Goal: Information Seeking & Learning: Learn about a topic

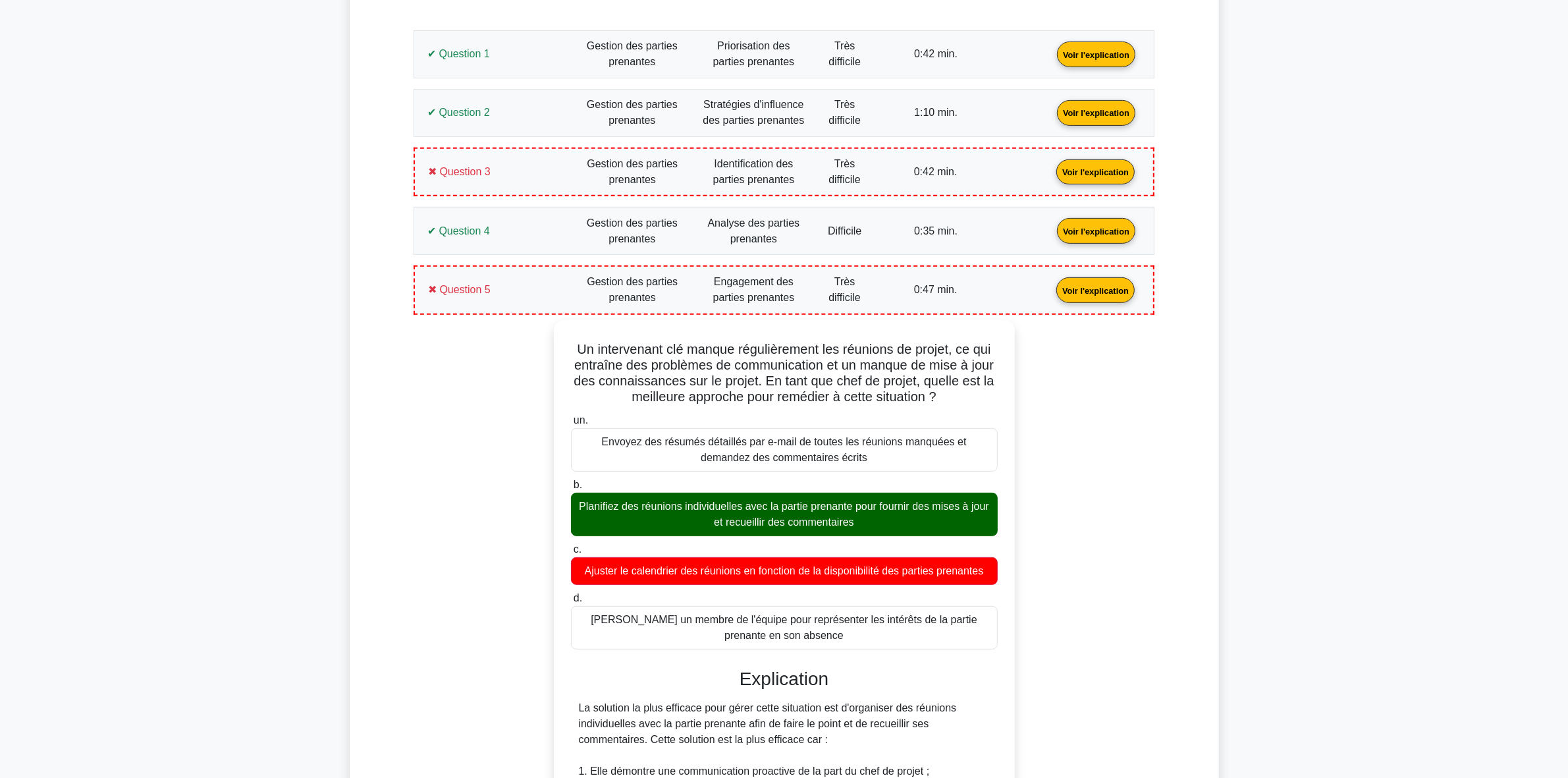
click at [1051, 295] on link "Voir l'explication" at bounding box center [1096, 289] width 89 height 11
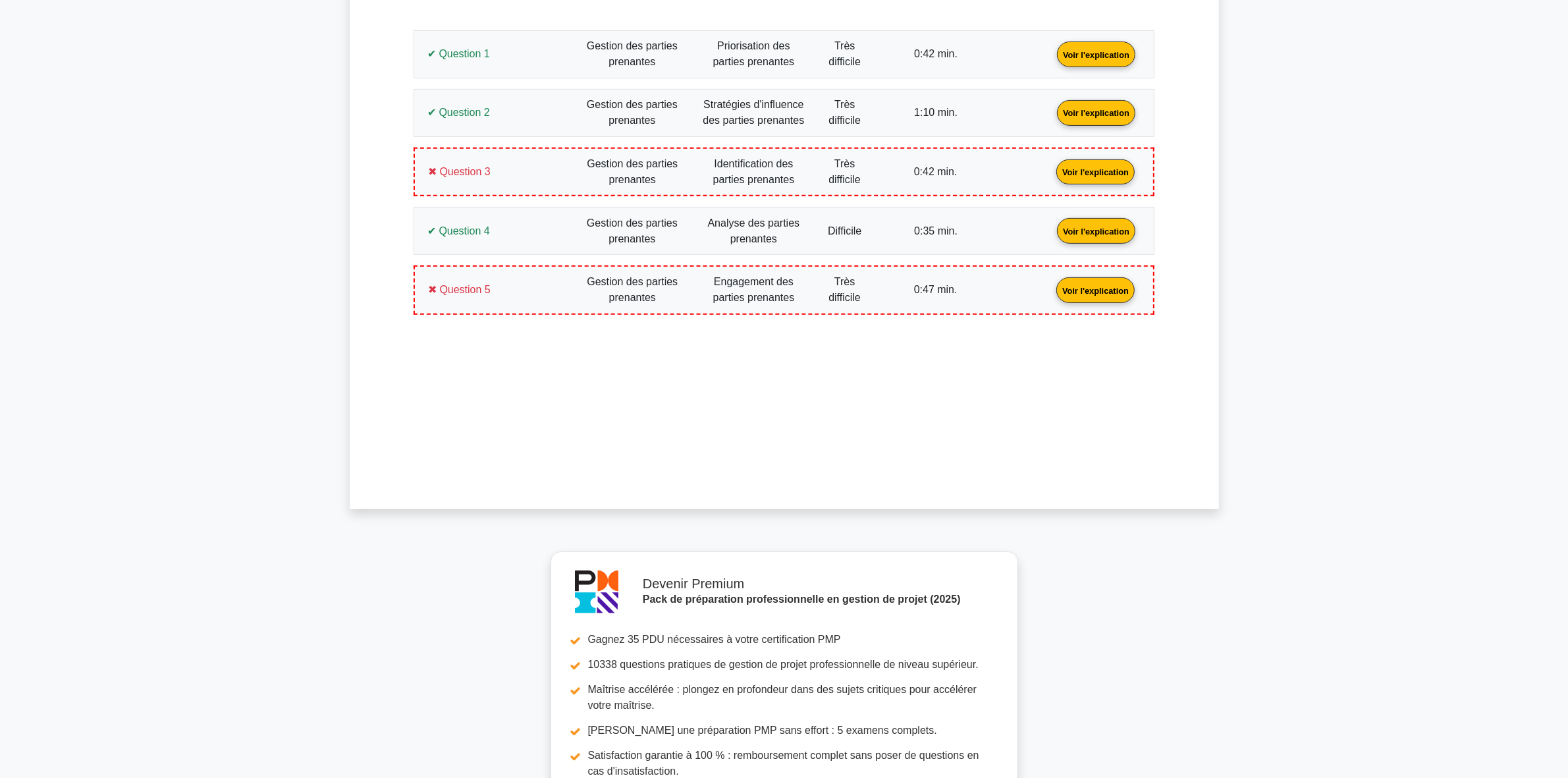
drag, startPoint x: 564, startPoint y: 303, endPoint x: 555, endPoint y: 324, distance: 22.8
click at [1051, 295] on link "Voir l'explication" at bounding box center [1096, 289] width 89 height 11
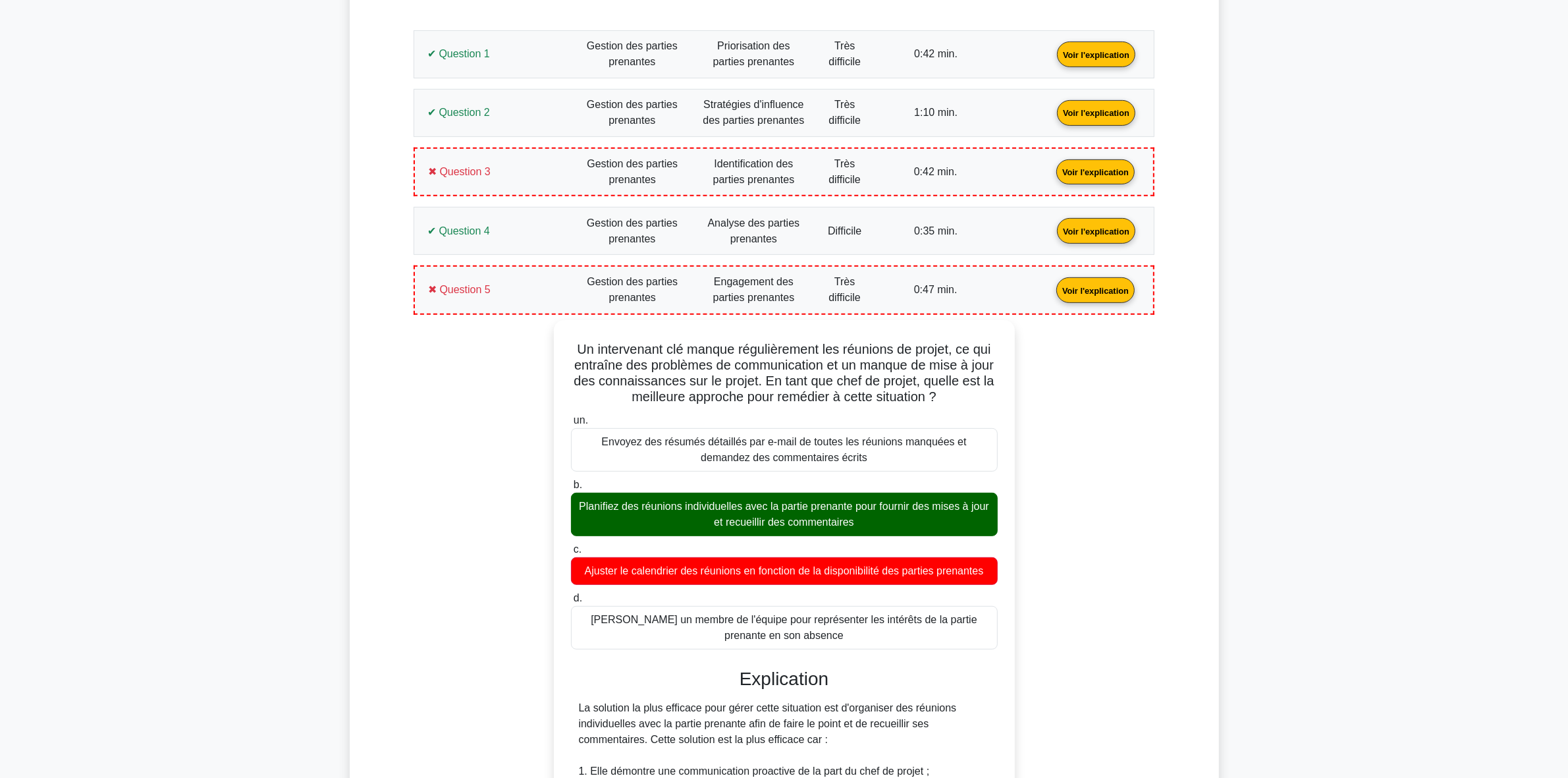
click at [1052, 225] on link "Voir l'explication" at bounding box center [1096, 230] width 89 height 11
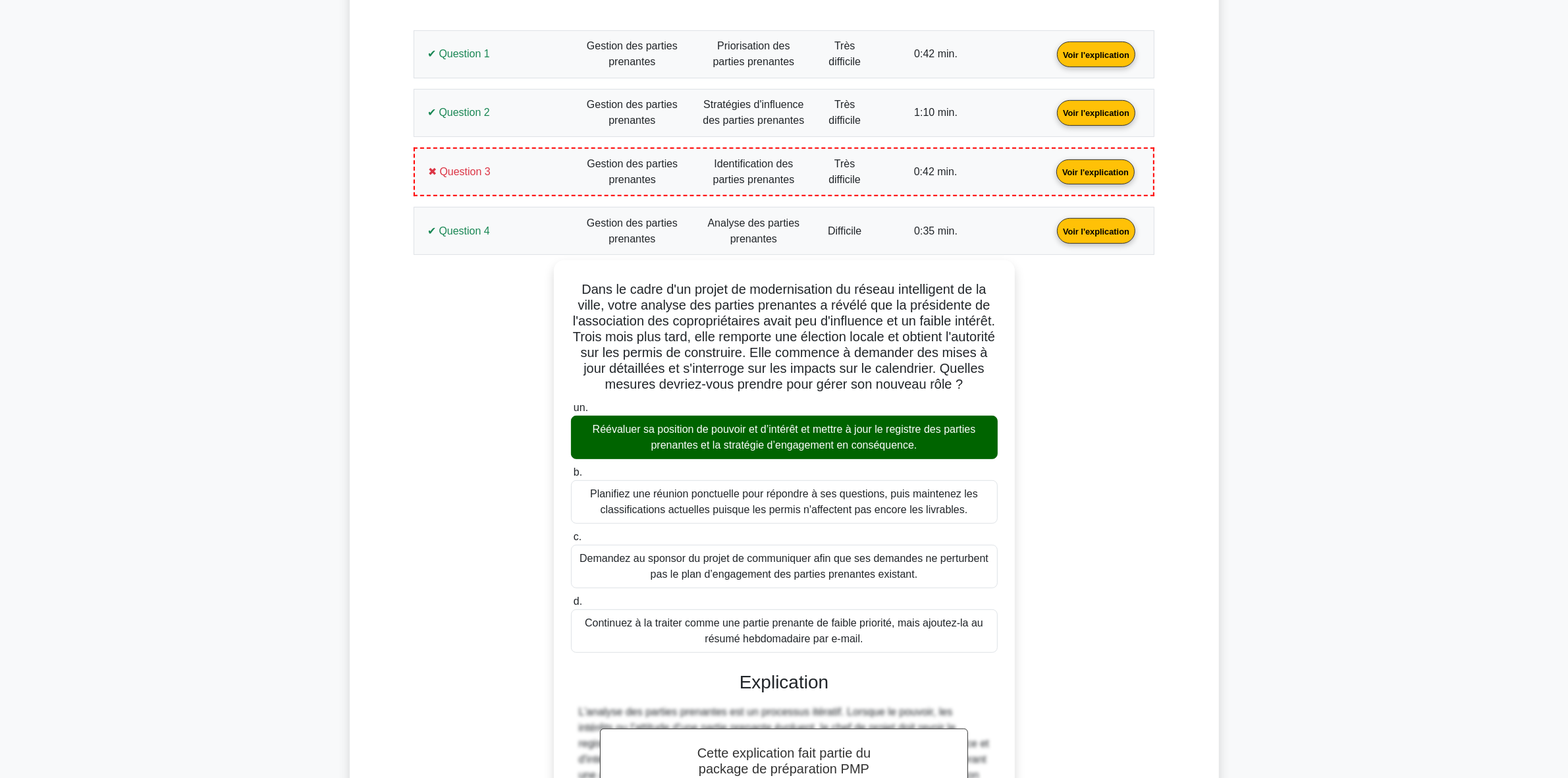
click at [1052, 225] on link "Voir l'explication" at bounding box center [1096, 230] width 89 height 11
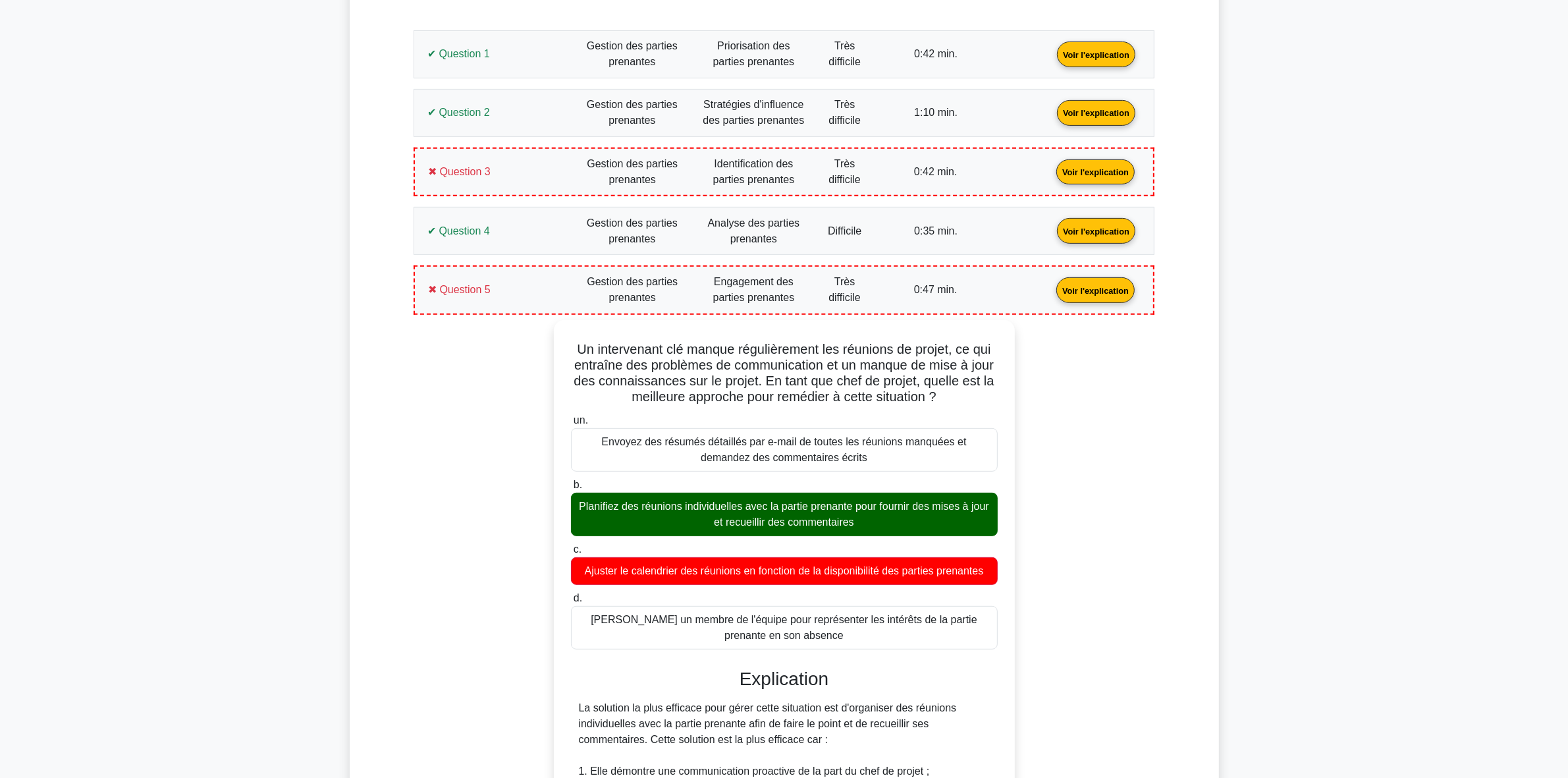
click at [1051, 294] on link "Voir l'explication" at bounding box center [1096, 289] width 89 height 11
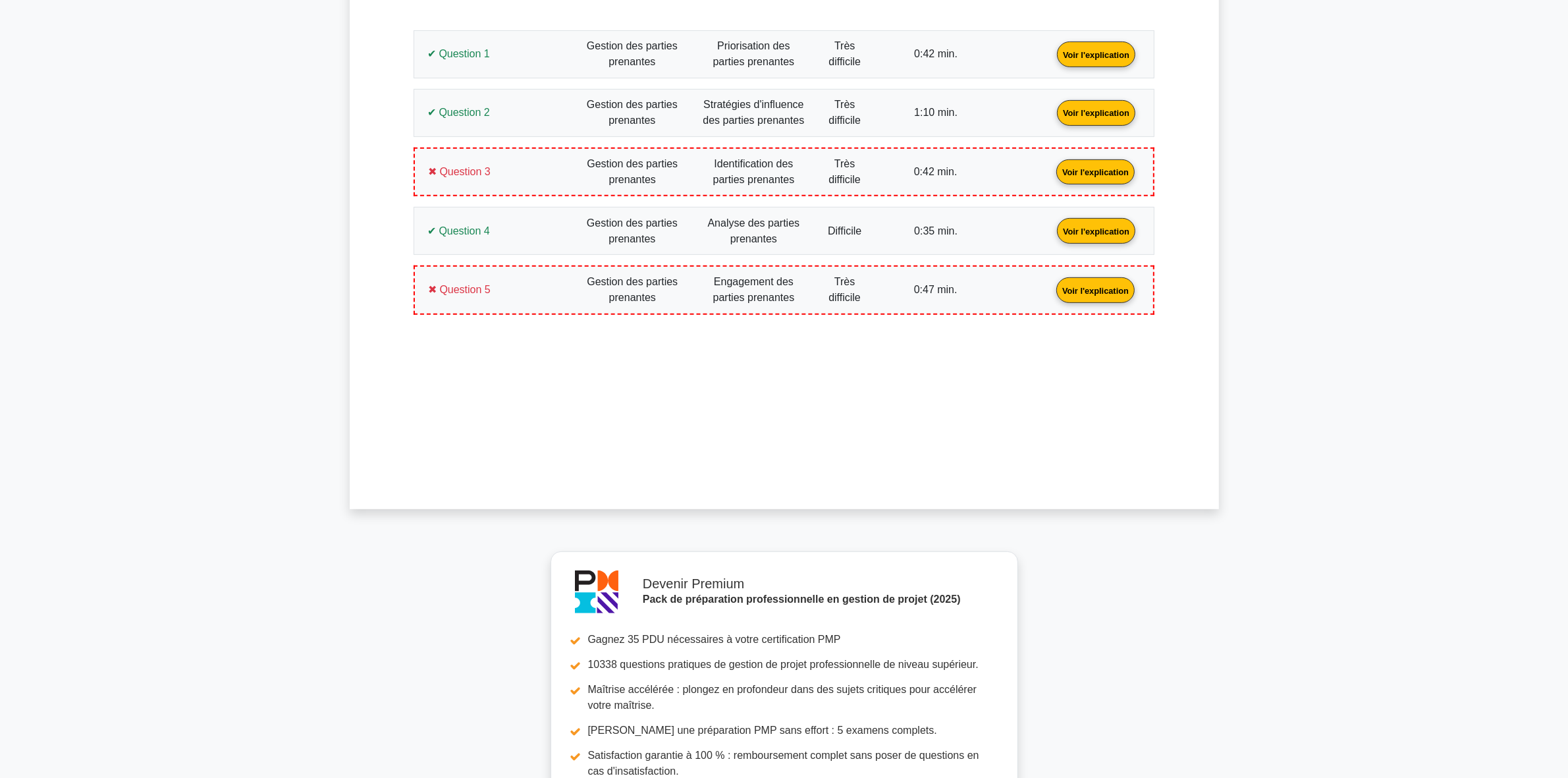
click at [1051, 293] on link "Voir l'explication" at bounding box center [1096, 289] width 89 height 11
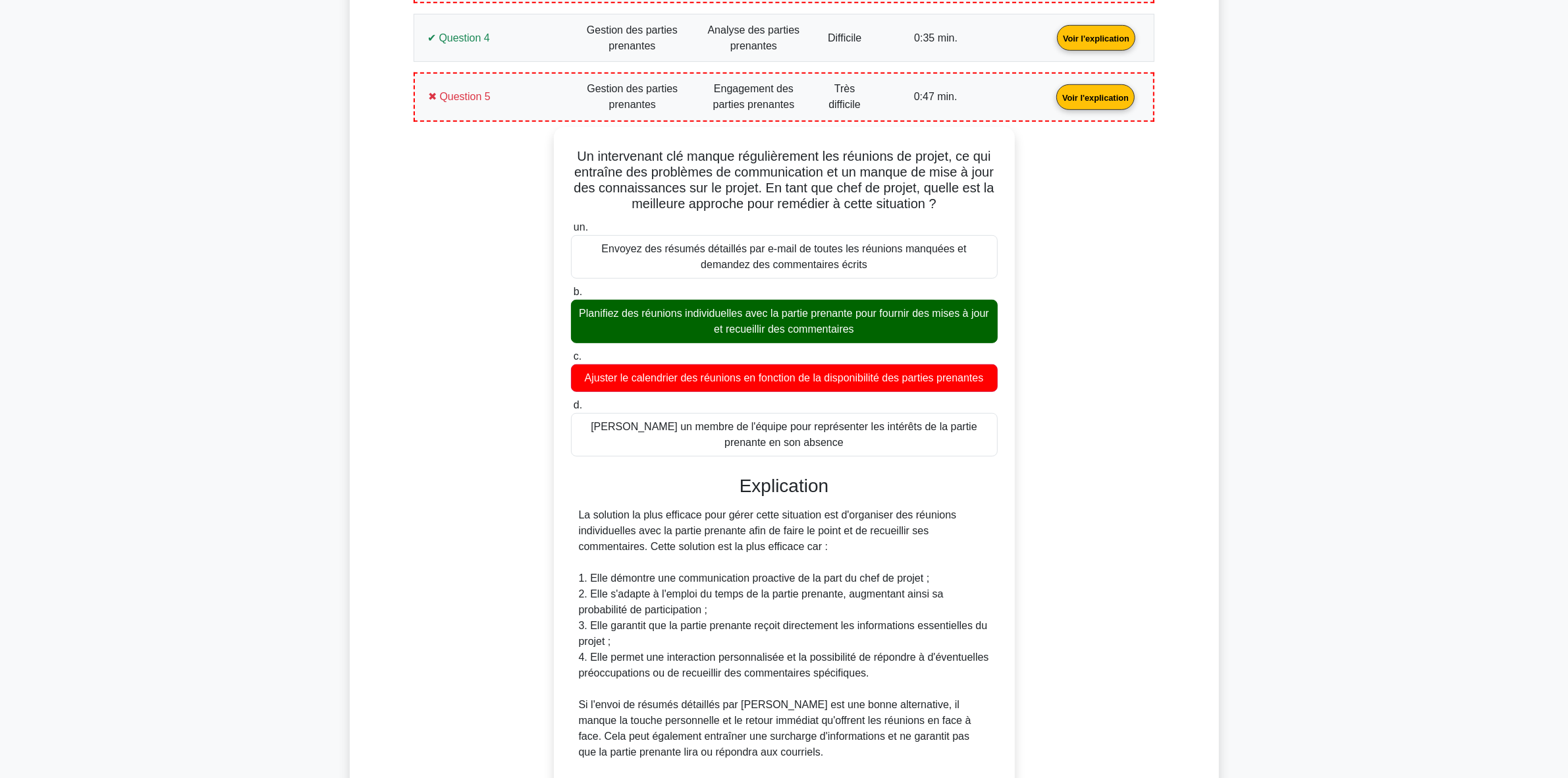
scroll to position [888, 0]
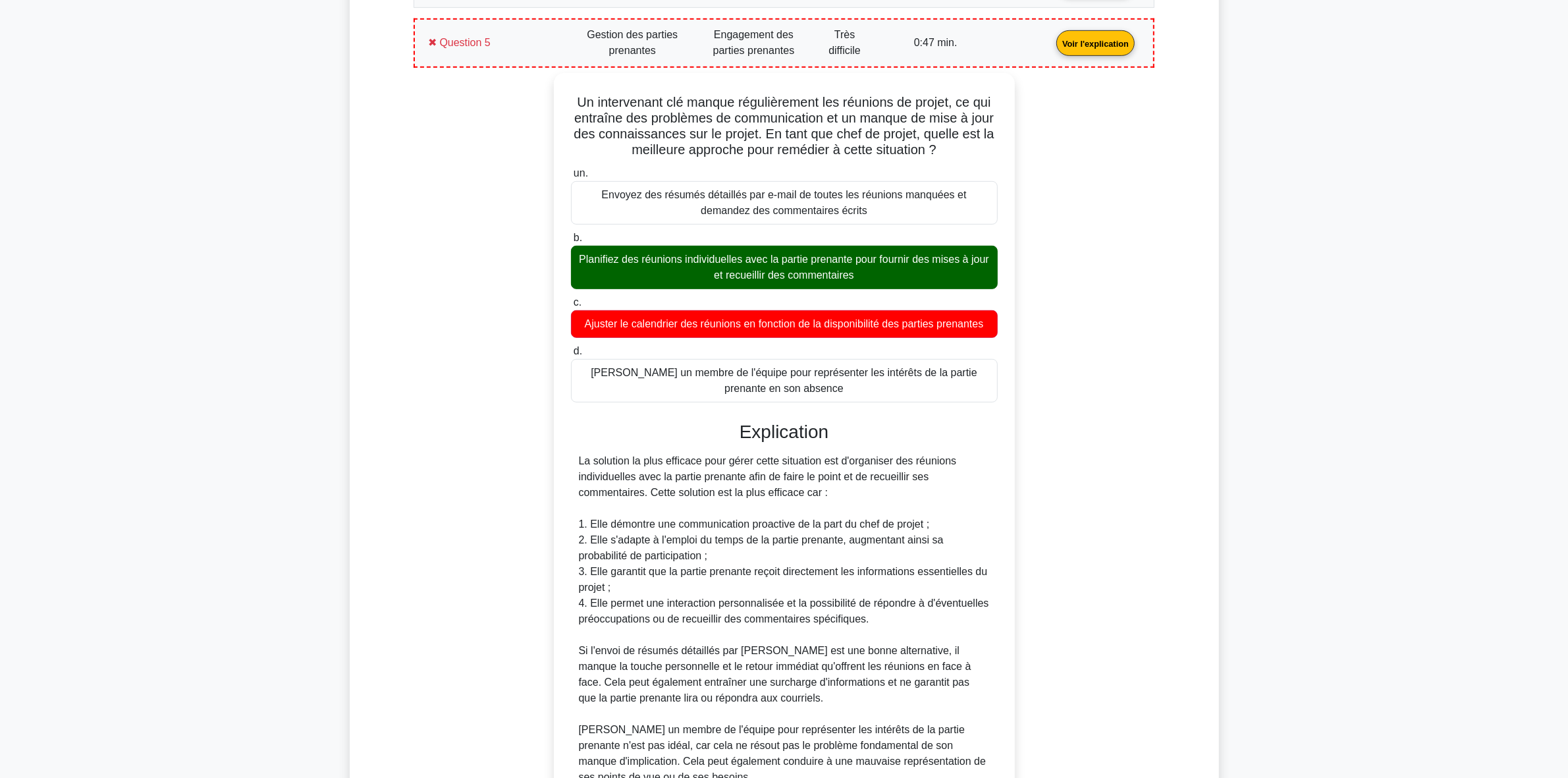
click at [1051, 47] on link "Voir l'explication" at bounding box center [1096, 42] width 89 height 11
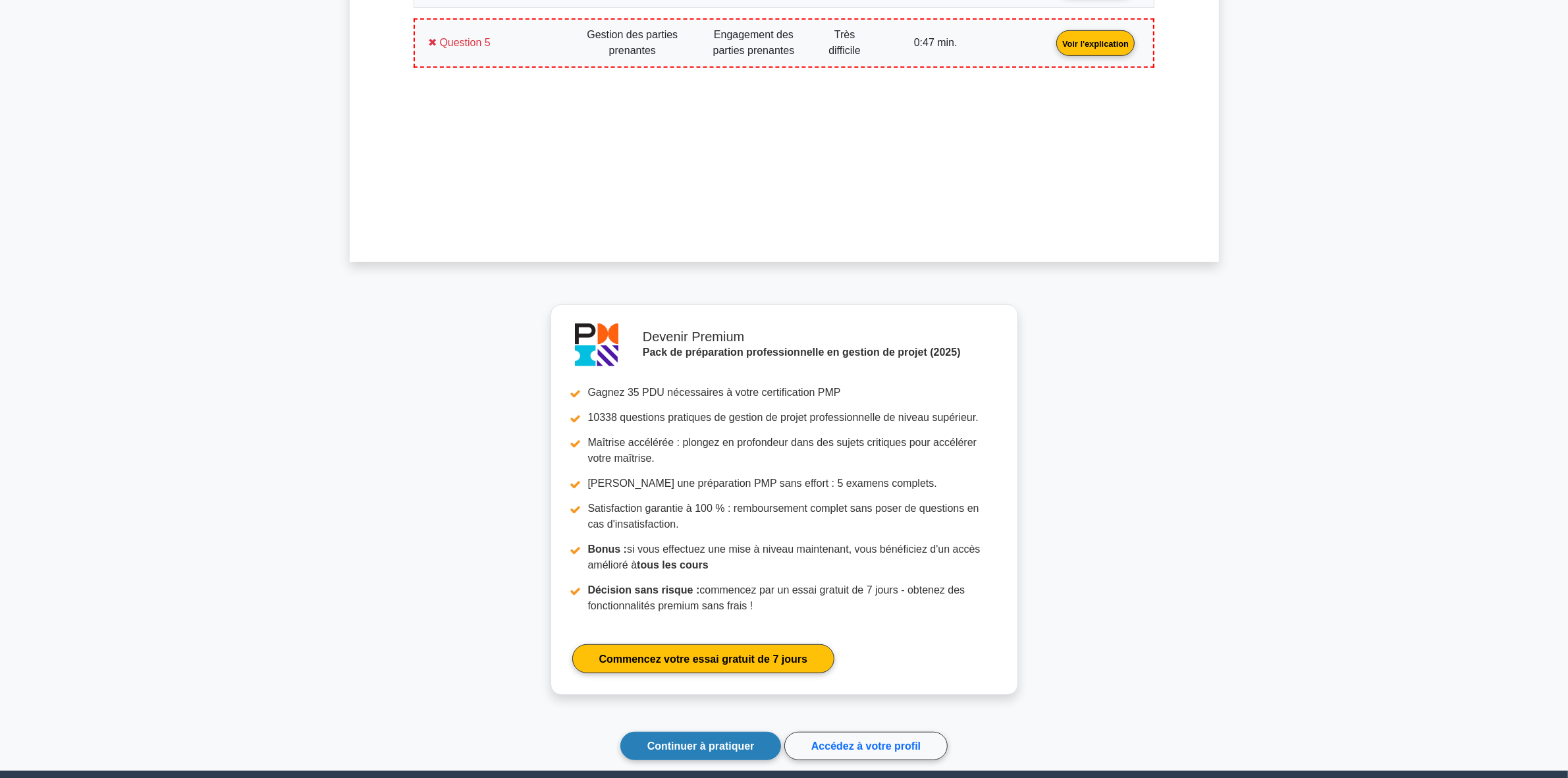
click at [703, 751] on font "Continuer à pratiquer" at bounding box center [701, 746] width 107 height 11
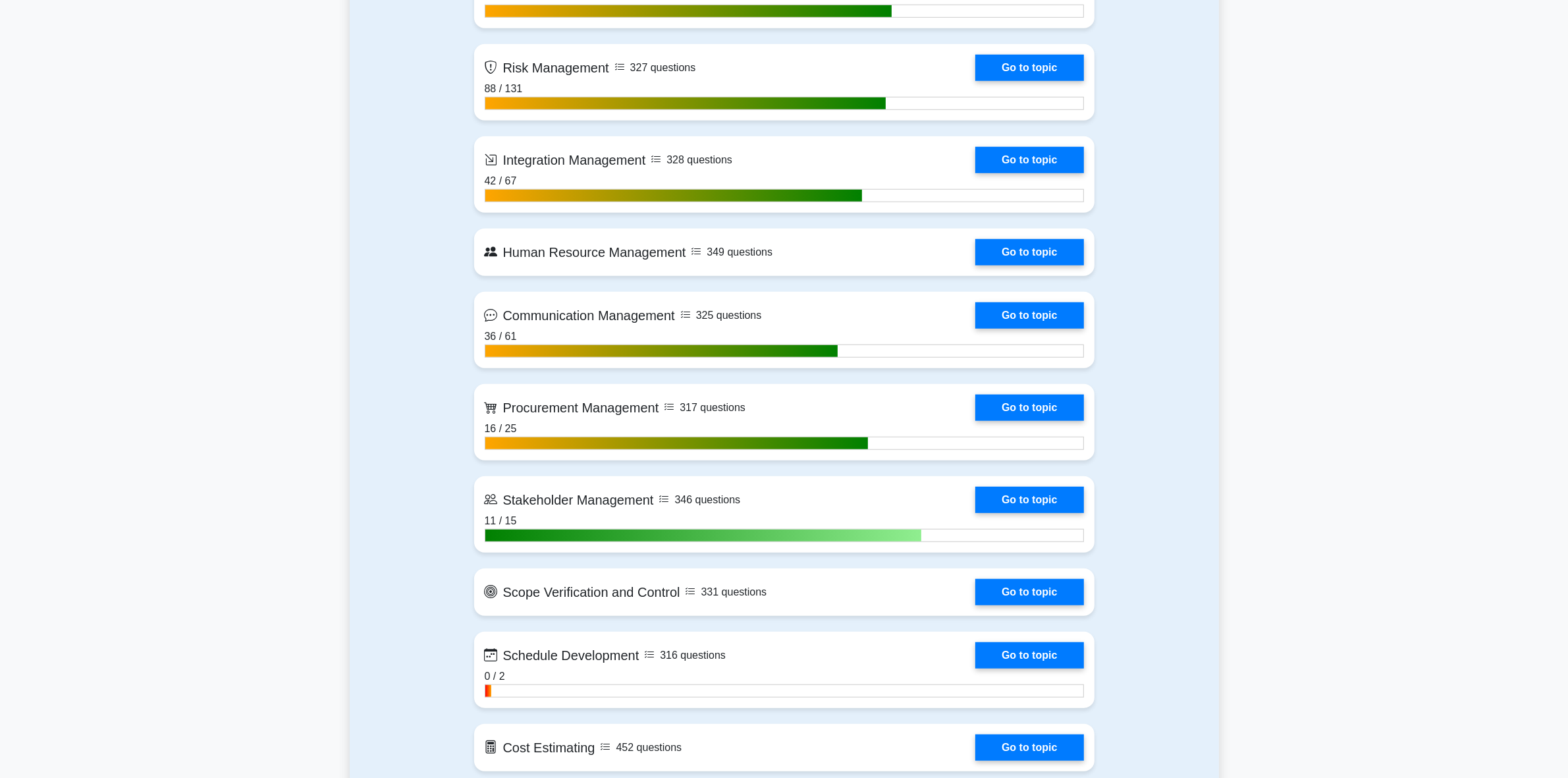
scroll to position [1317, 0]
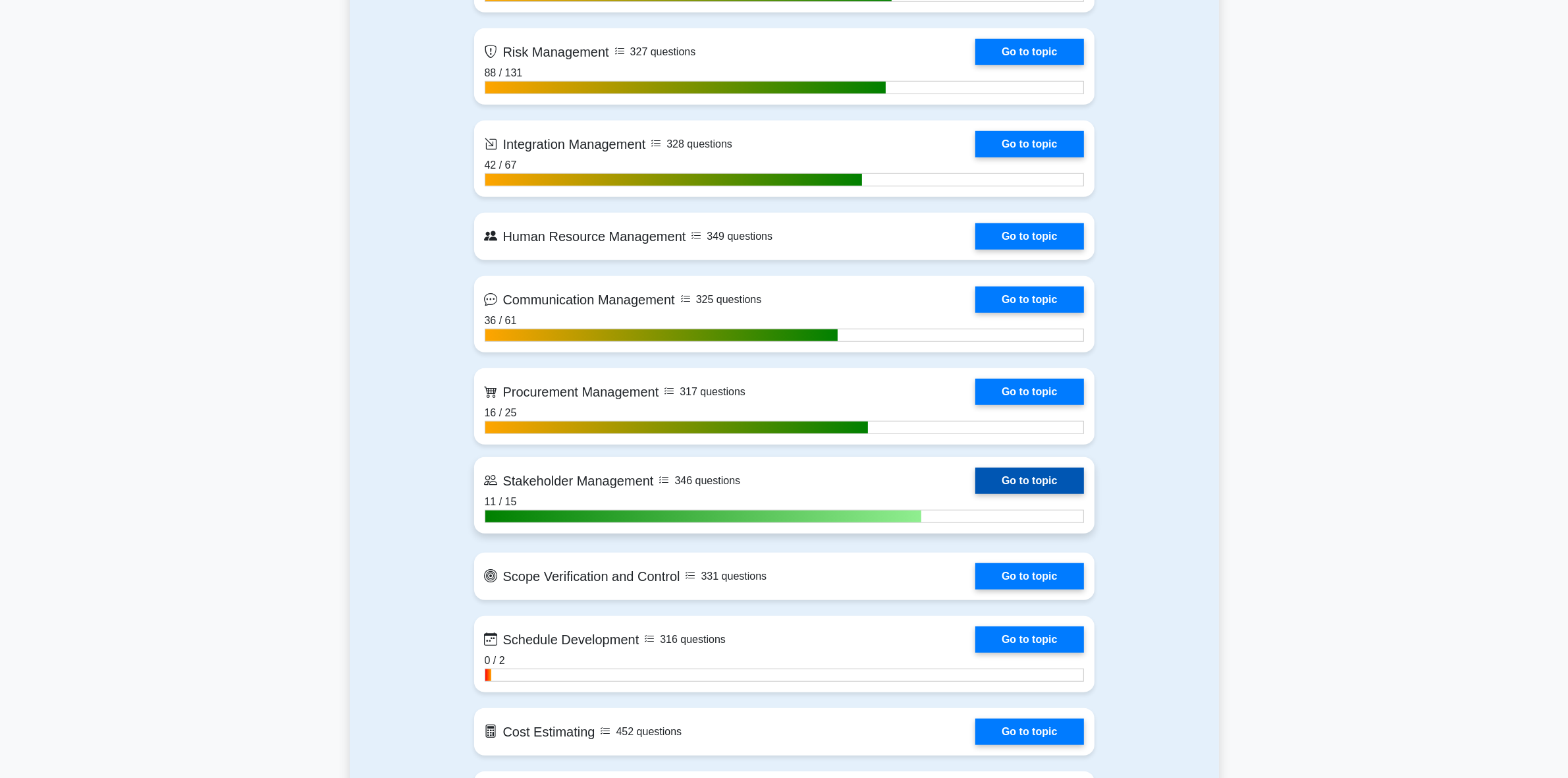
click at [1026, 478] on link "Go to topic" at bounding box center [1030, 481] width 108 height 26
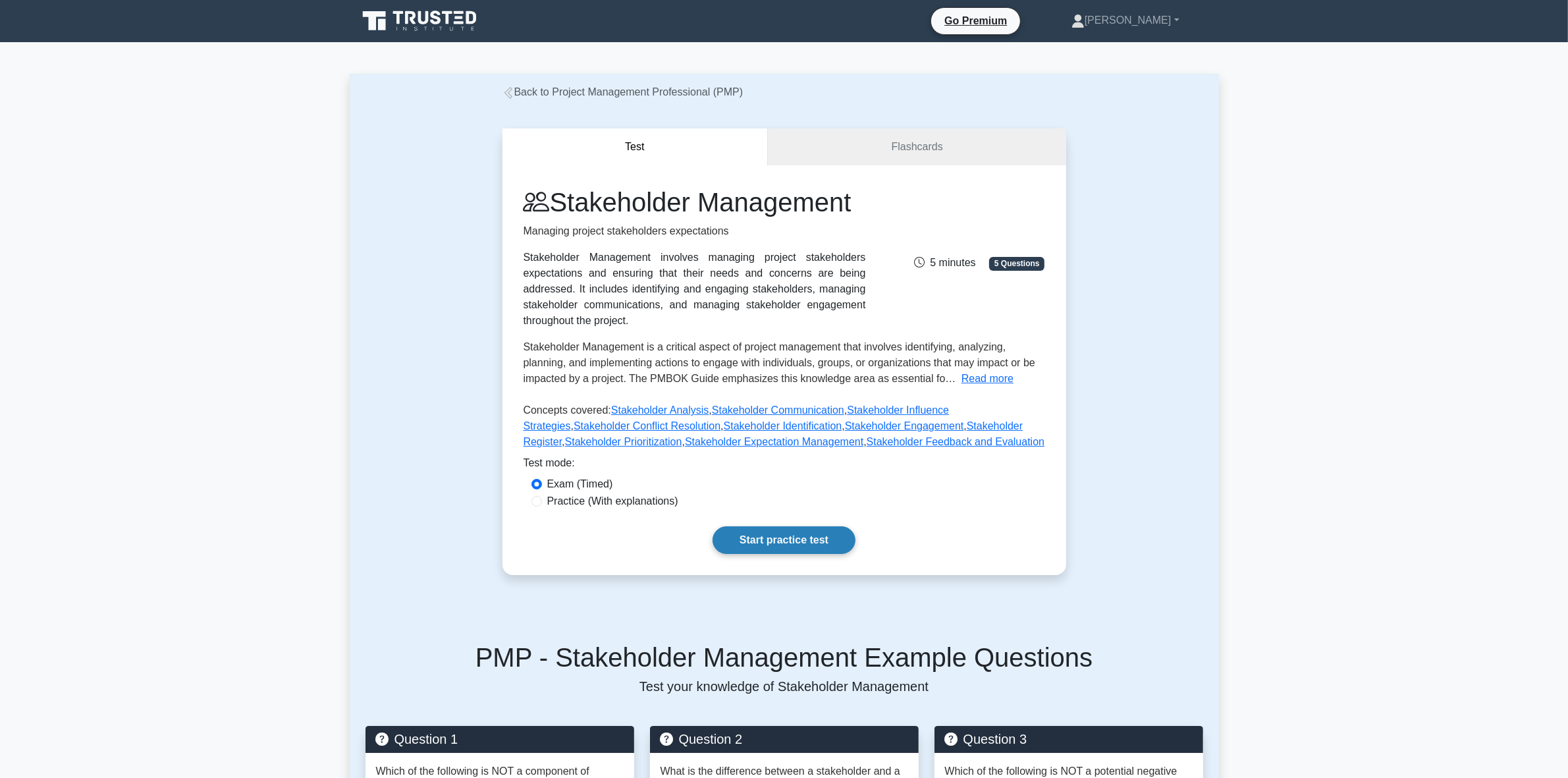
click at [825, 544] on link "Start practice test" at bounding box center [784, 540] width 143 height 28
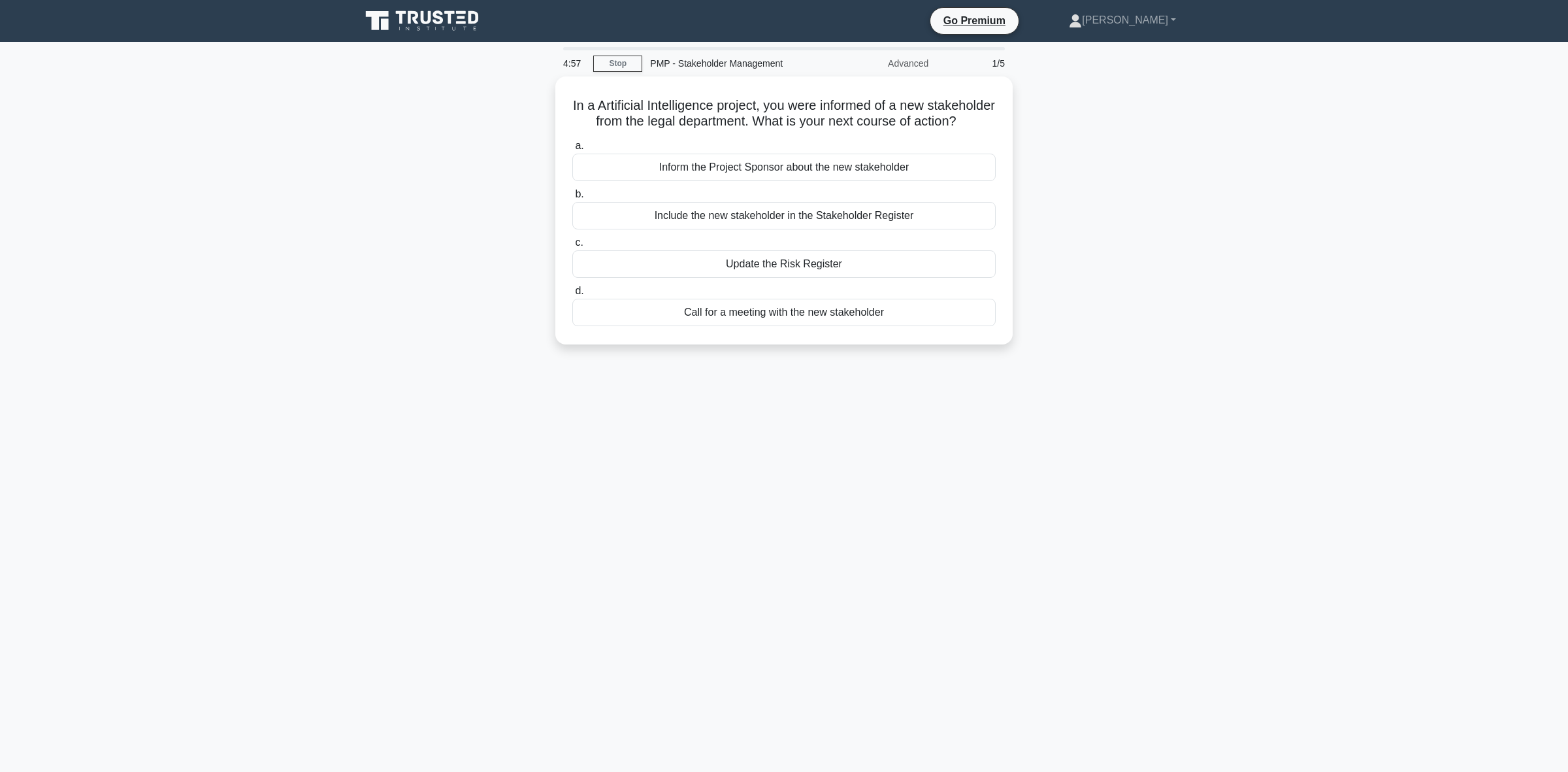
click at [1158, 299] on div "In a Artificial Intelligence project, you were informed of a new stakeholder fr…" at bounding box center [784, 218] width 863 height 284
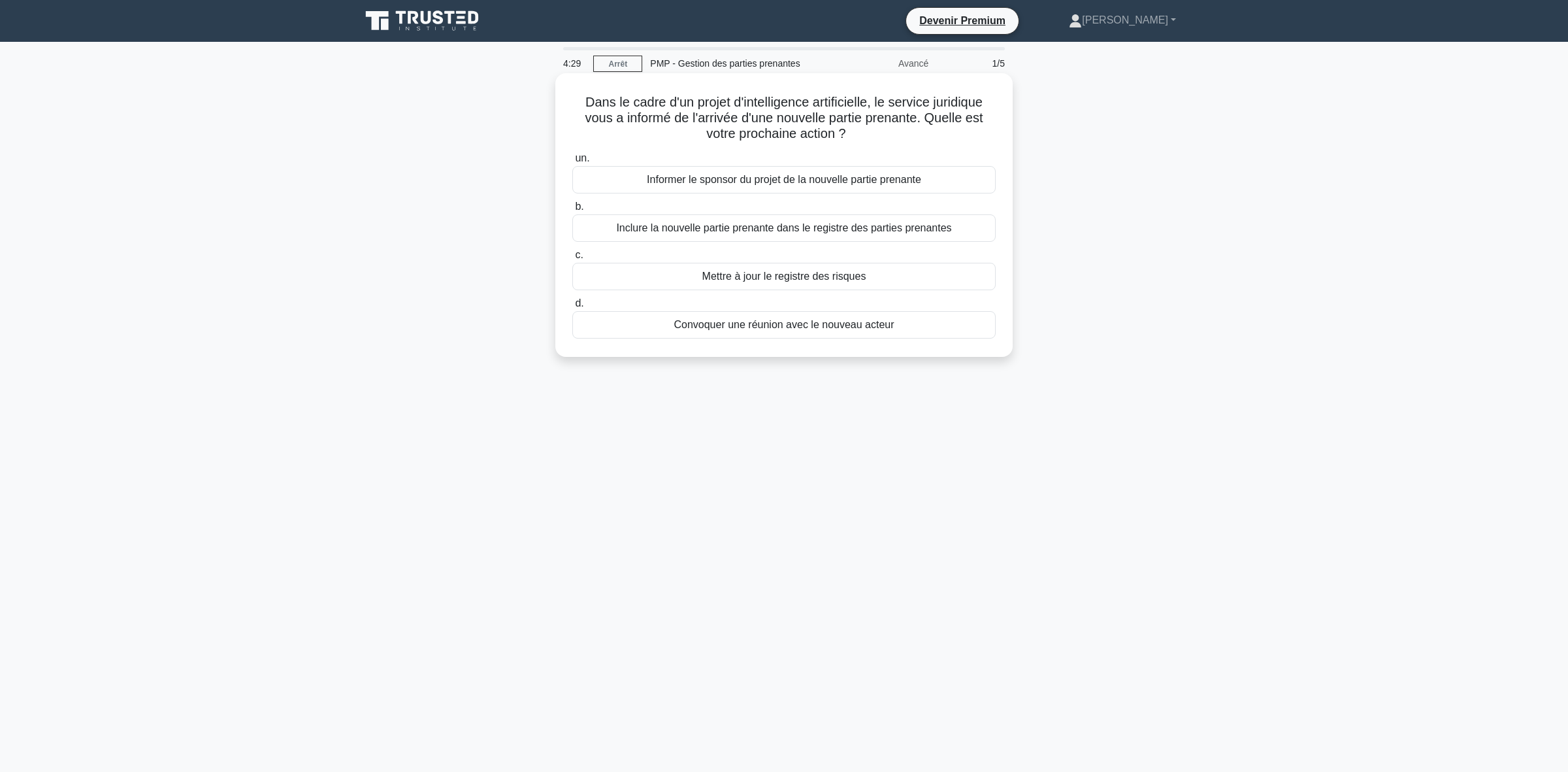
click at [696, 229] on font "Inclure la nouvelle partie prenante dans le registre des parties prenantes" at bounding box center [784, 227] width 335 height 11
click at [572, 211] on input "b. Inclure la nouvelle partie prenante dans le registre des parties prenantes" at bounding box center [572, 206] width 0 height 8
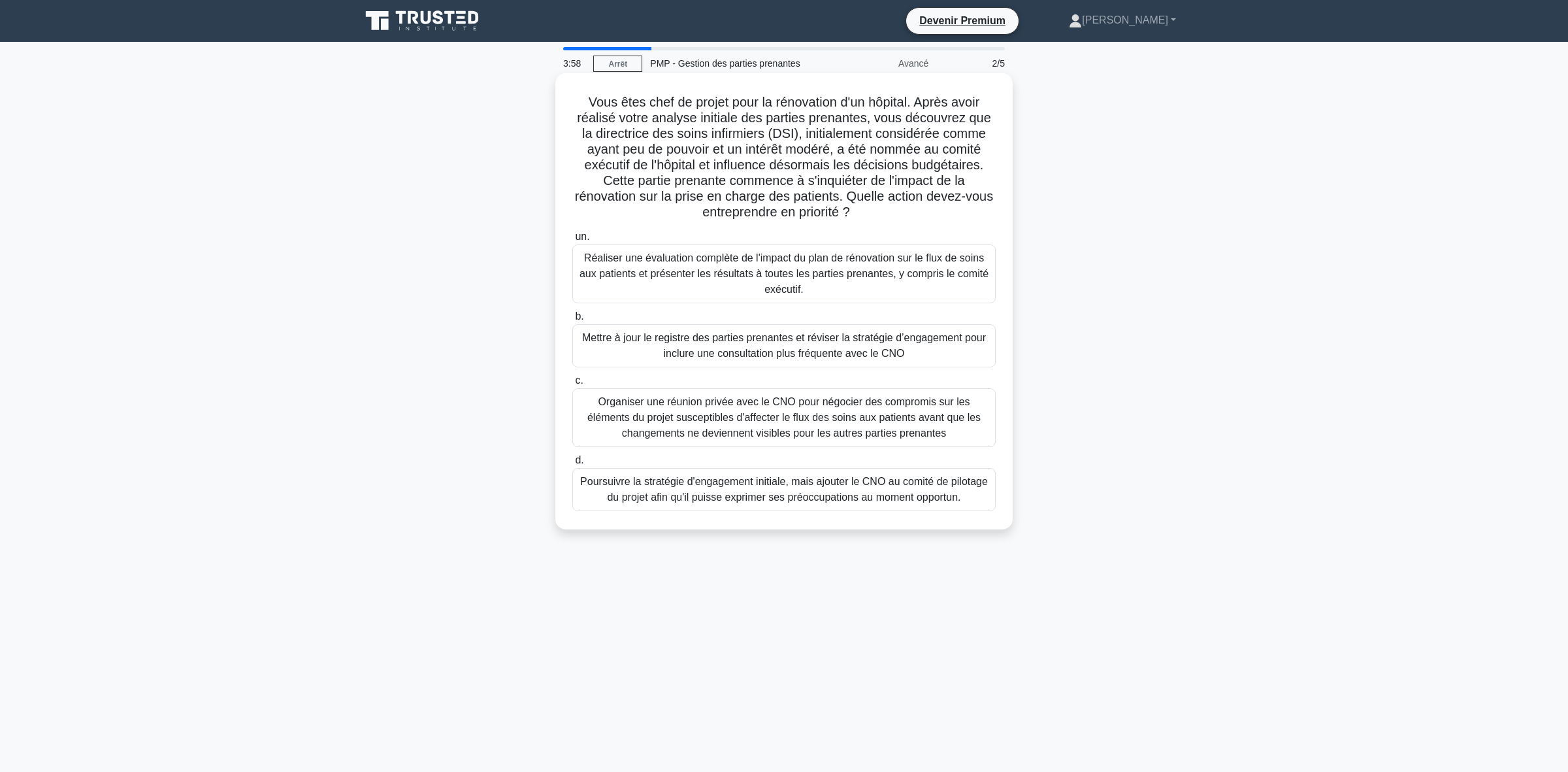
click at [816, 356] on font "Mettre à jour le registre des parties prenantes et réviser la stratégie d’engag…" at bounding box center [784, 346] width 404 height 27
click at [572, 321] on input "b. Mettre à jour le registre des parties prenantes et réviser la stratégie d’en…" at bounding box center [572, 316] width 0 height 8
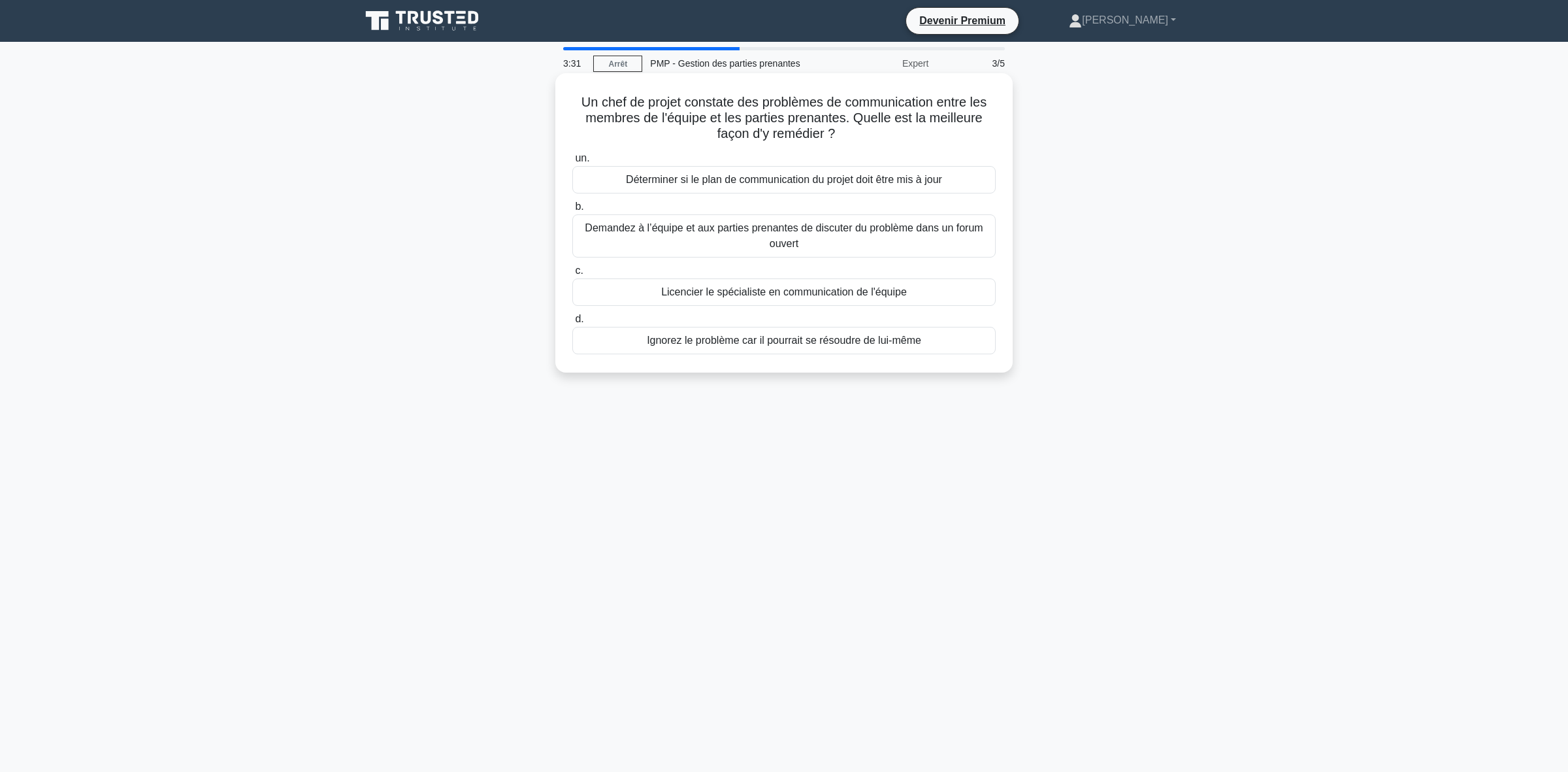
click at [762, 180] on font "Déterminer si le plan de communication du projet doit être mis à jour" at bounding box center [784, 179] width 316 height 11
click at [572, 162] on input "un. Déterminer si le plan de communication du projet doit être mis à jour" at bounding box center [572, 158] width 0 height 8
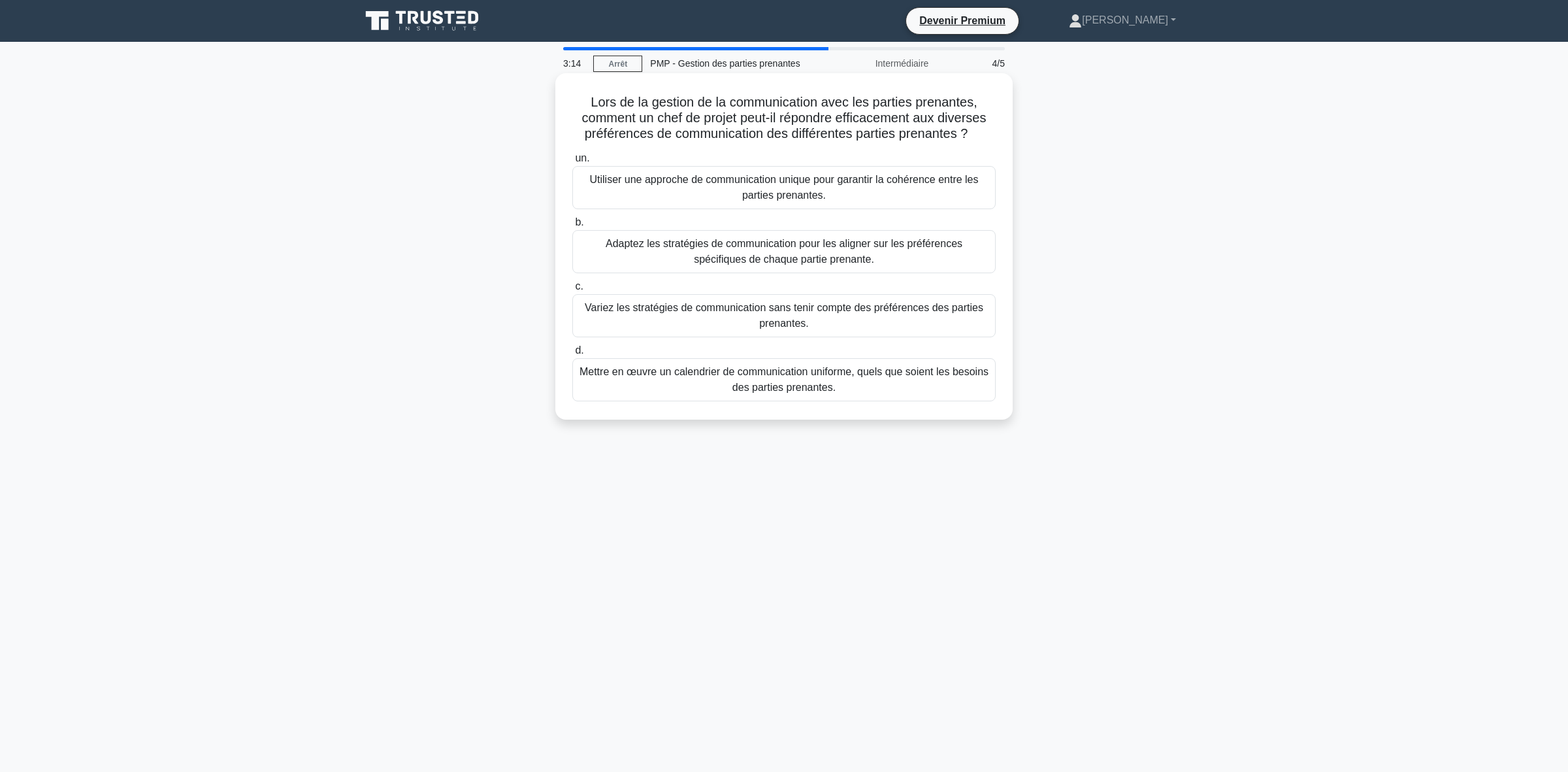
click at [851, 256] on font "Adaptez les stratégies de communication pour les aligner sur les préférences sp…" at bounding box center [784, 252] width 412 height 31
click at [572, 227] on input "b. Adaptez les stratégies de communication pour les aligner sur les préférences…" at bounding box center [572, 222] width 0 height 8
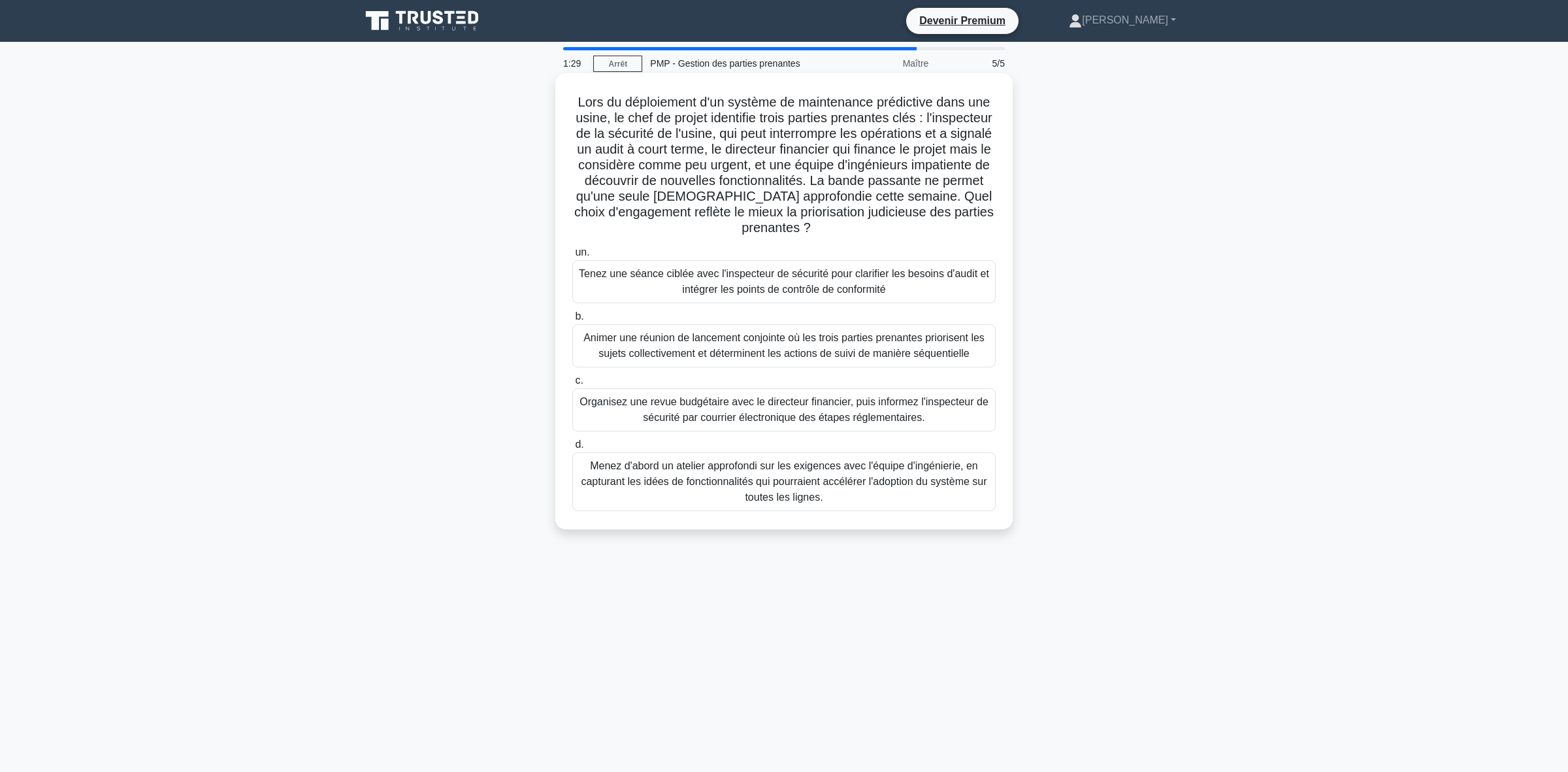
click at [687, 358] on font "Animer une réunion de lancement conjointe où les trois parties prenantes priori…" at bounding box center [784, 346] width 401 height 27
click at [572, 321] on input "b. Animer une réunion de lancement conjointe où les trois parties prenantes pri…" at bounding box center [572, 316] width 0 height 8
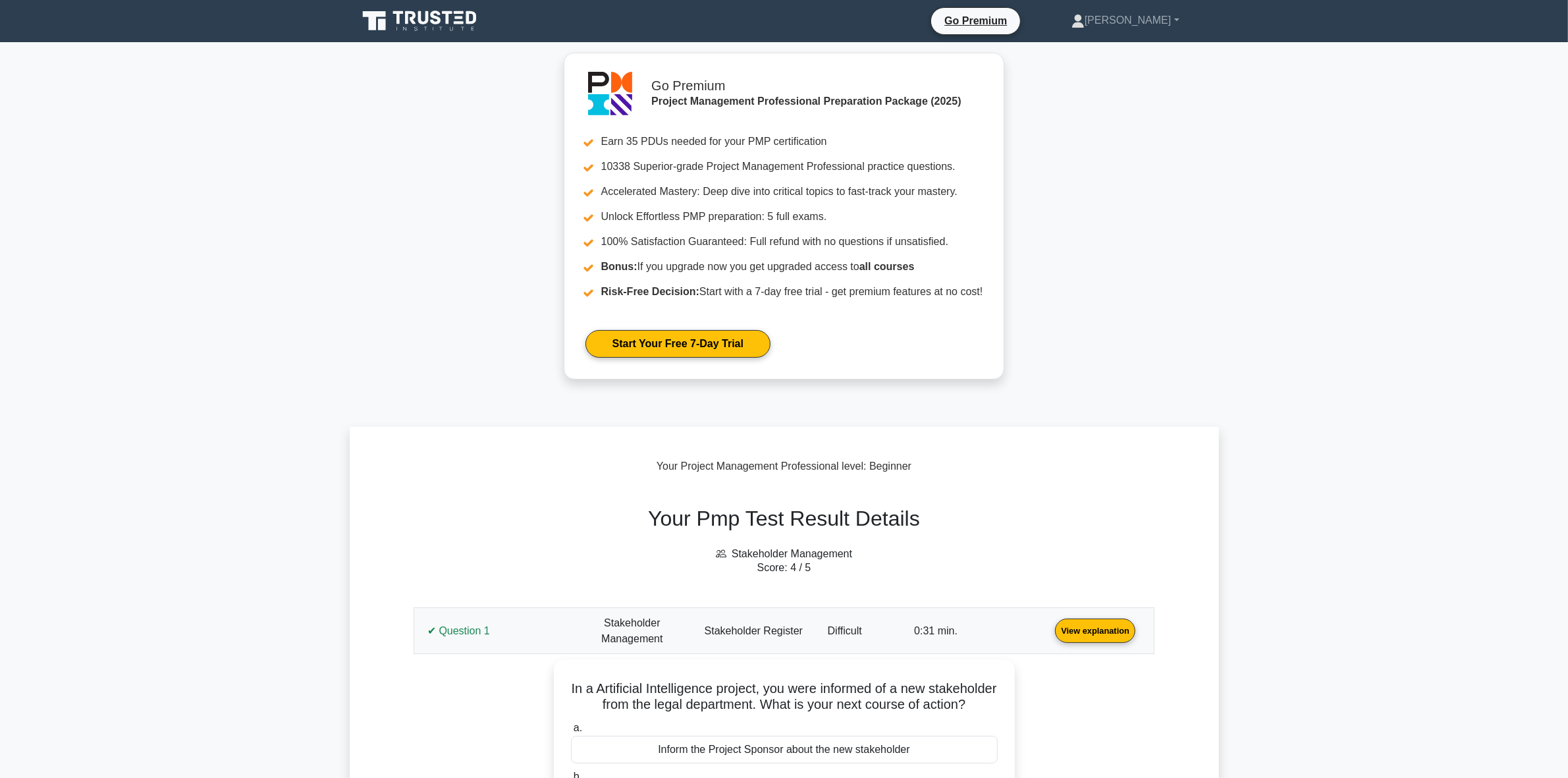
click at [1050, 624] on link "View explanation" at bounding box center [1095, 629] width 91 height 11
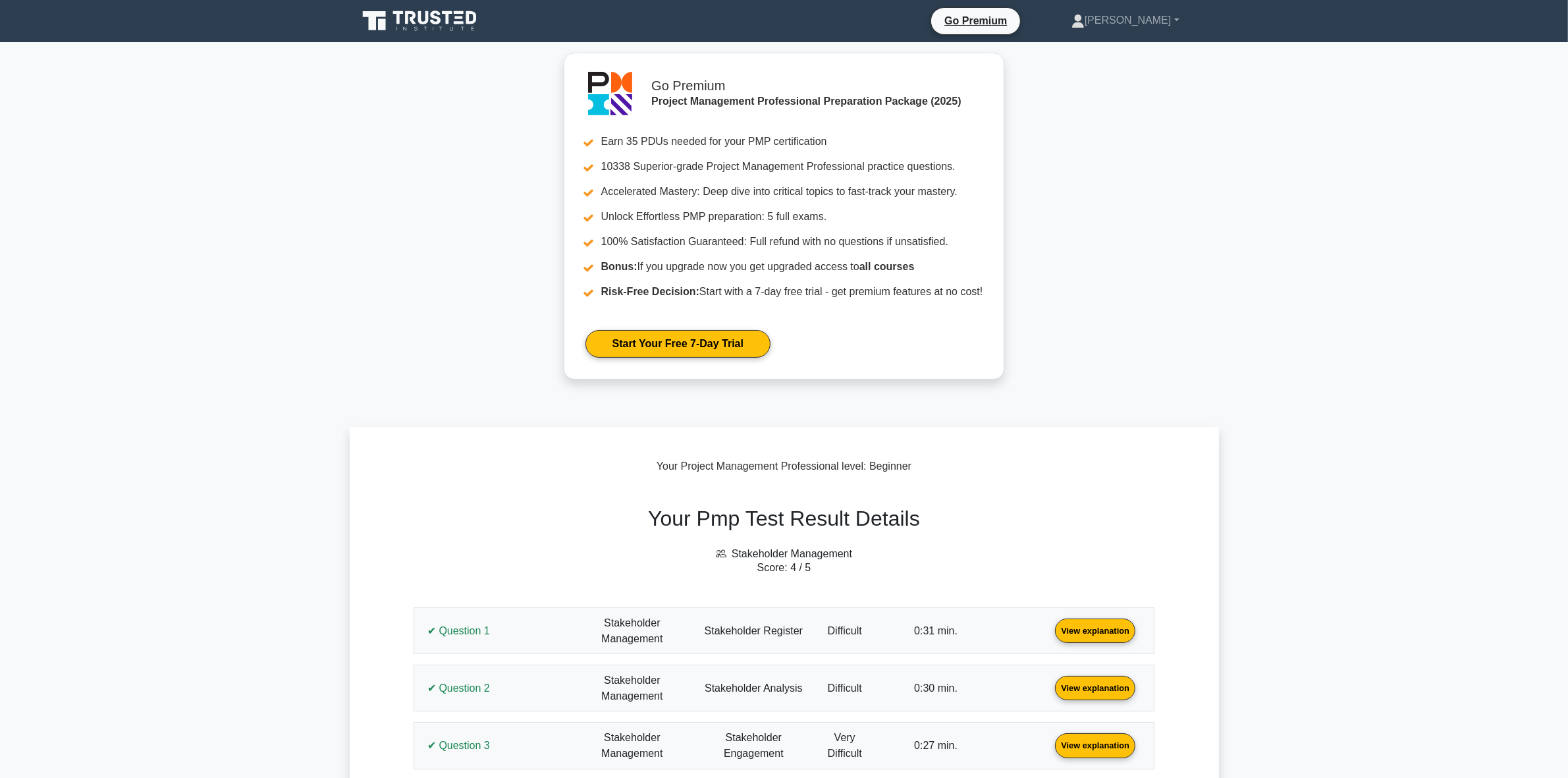
scroll to position [330, 0]
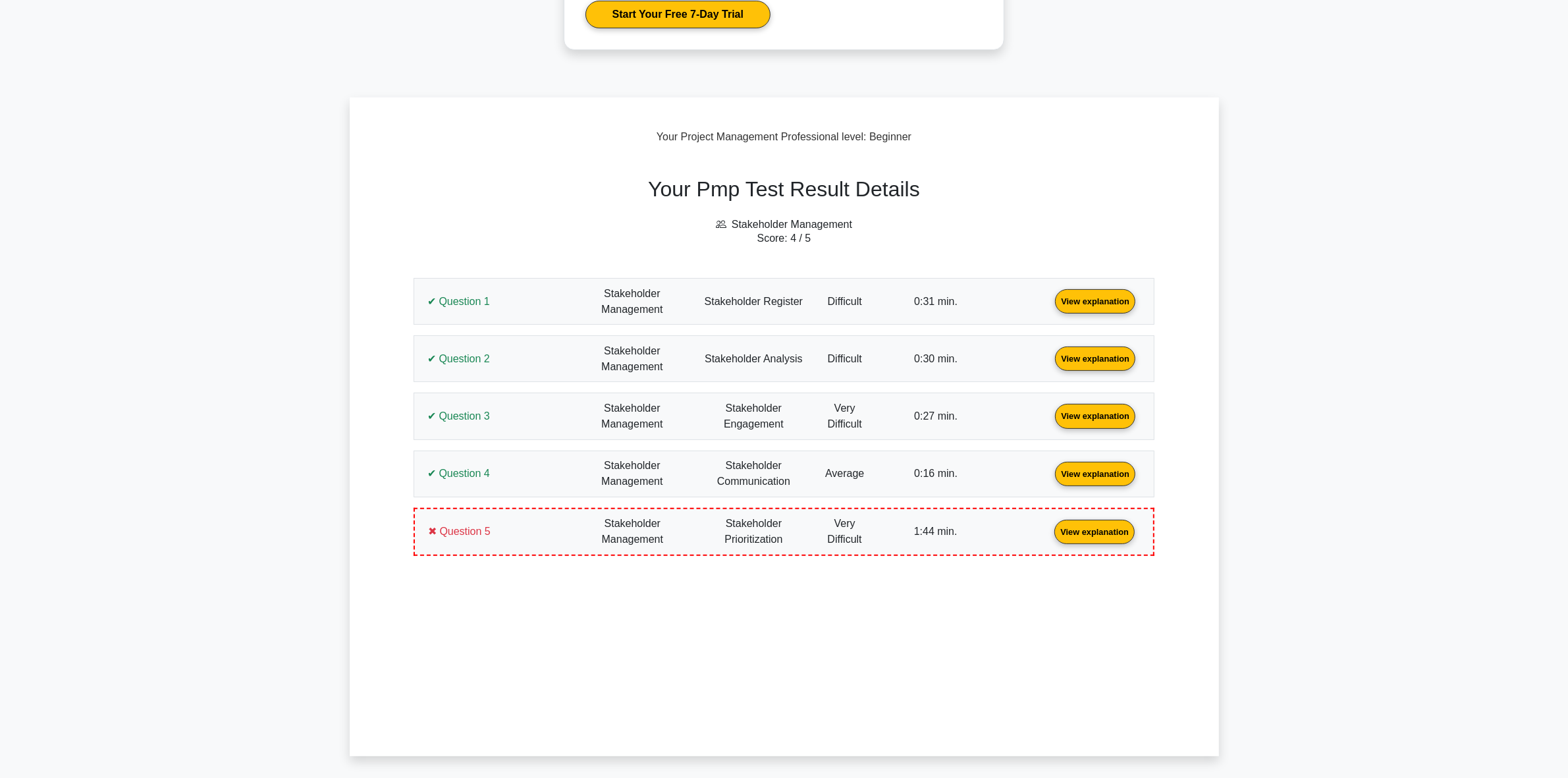
click at [1049, 529] on link "View explanation" at bounding box center [1094, 531] width 91 height 11
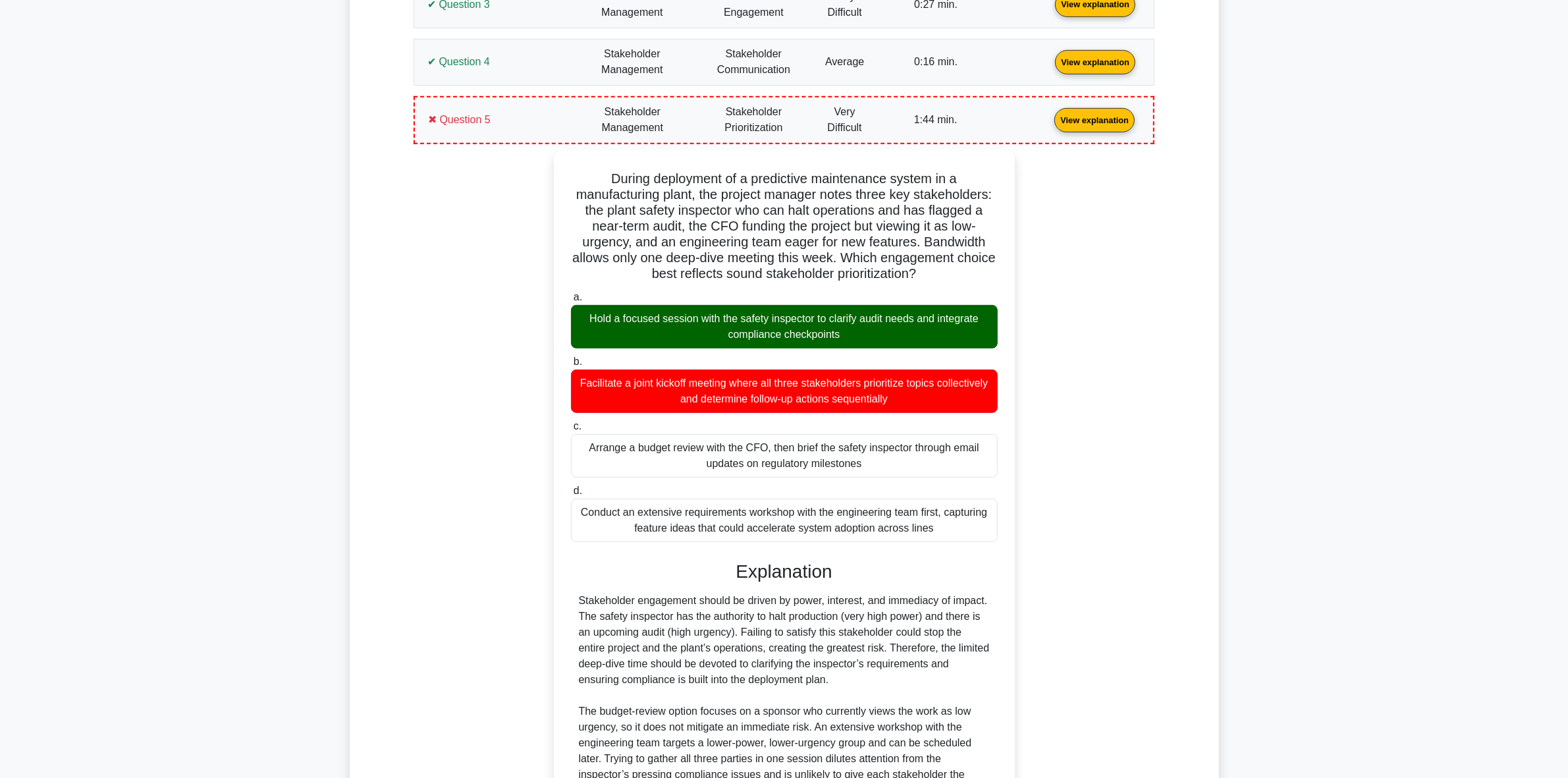
scroll to position [807, 0]
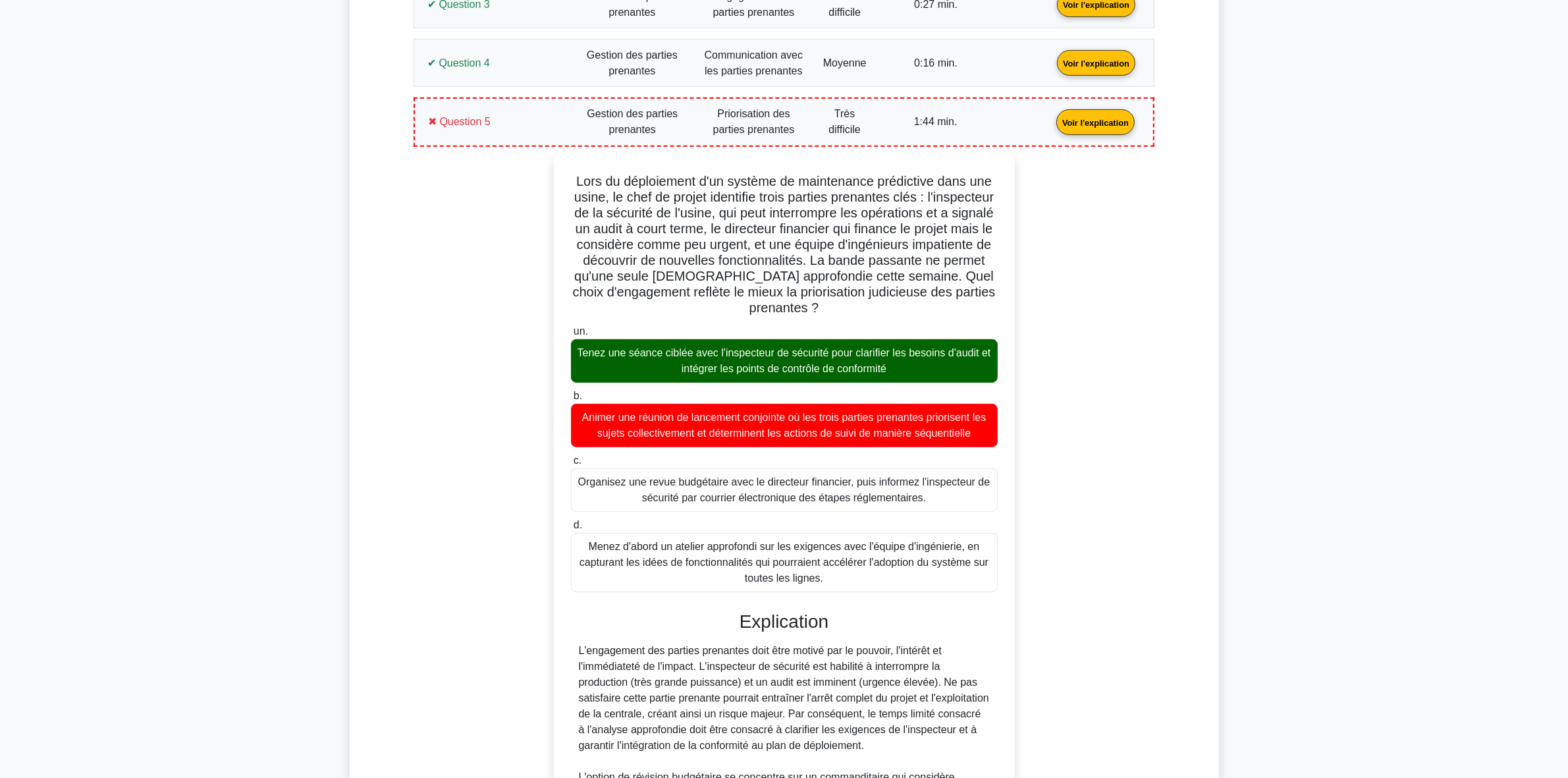
click at [1319, 334] on main "Devenir Premium Pack de préparation professionnelle en gestion de projet (2025)…" at bounding box center [784, 422] width 1568 height 2375
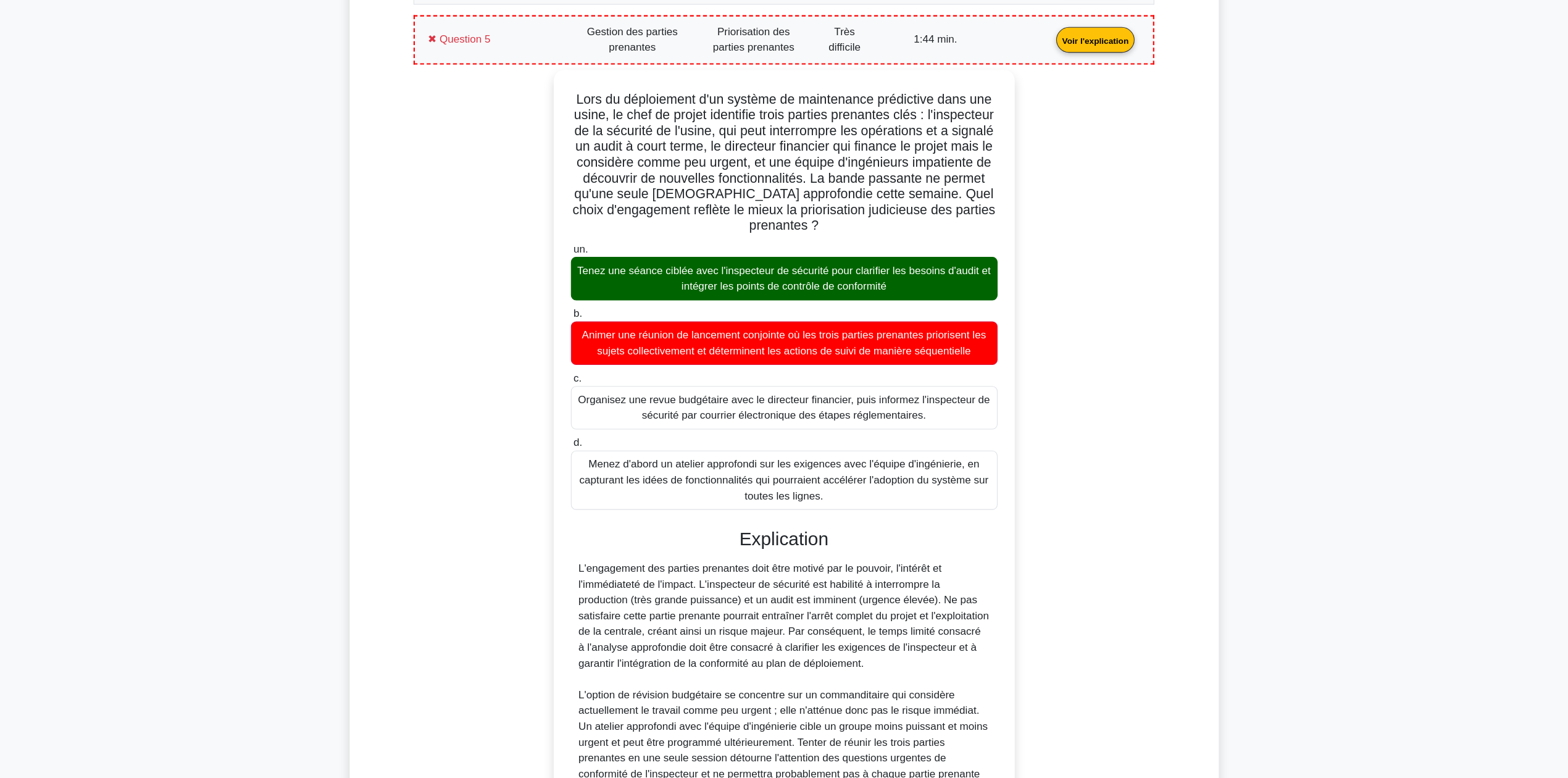
scroll to position [834, 0]
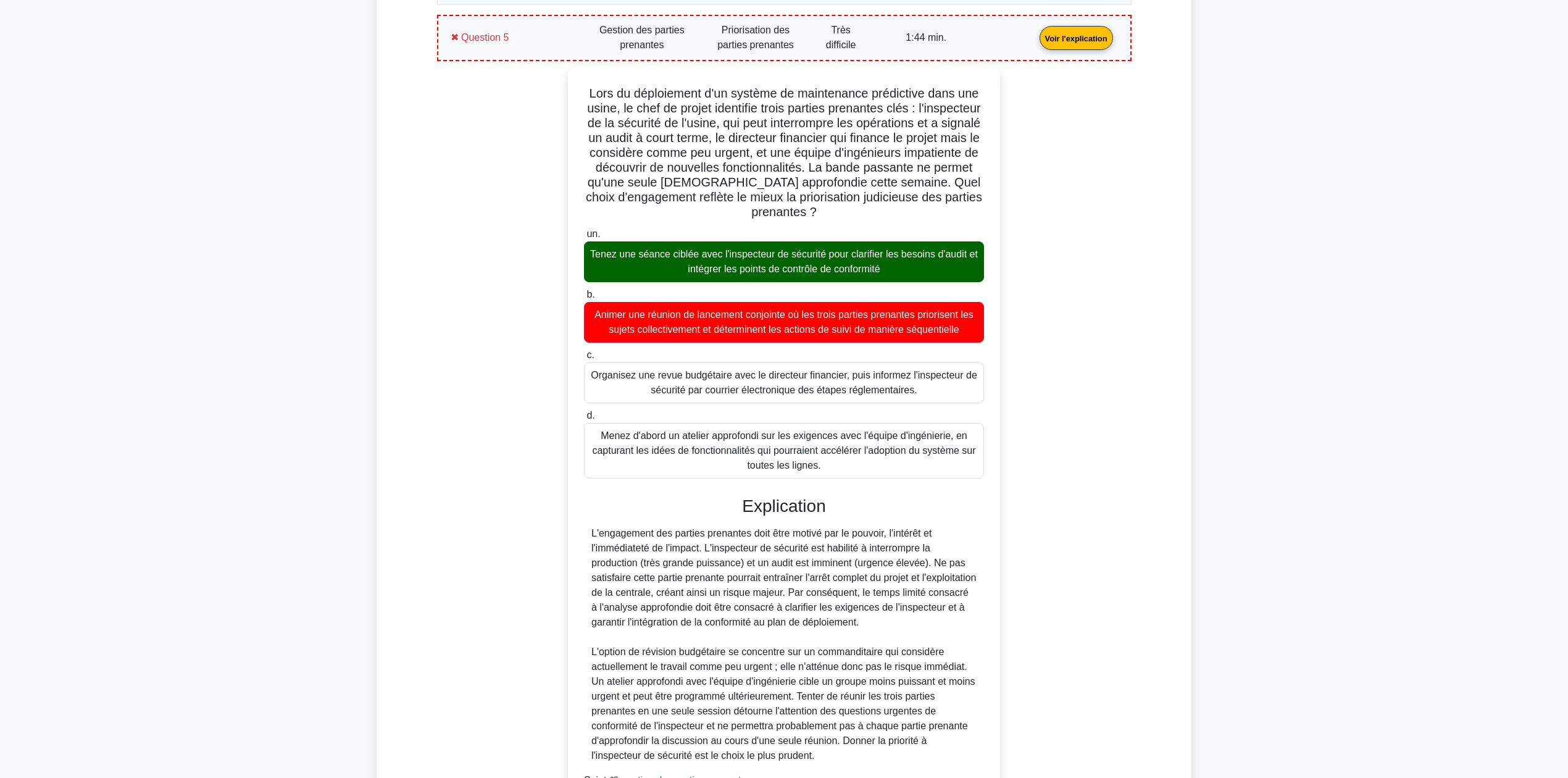
click at [1035, 43] on link "Voir l'explication" at bounding box center [1076, 37] width 83 height 11
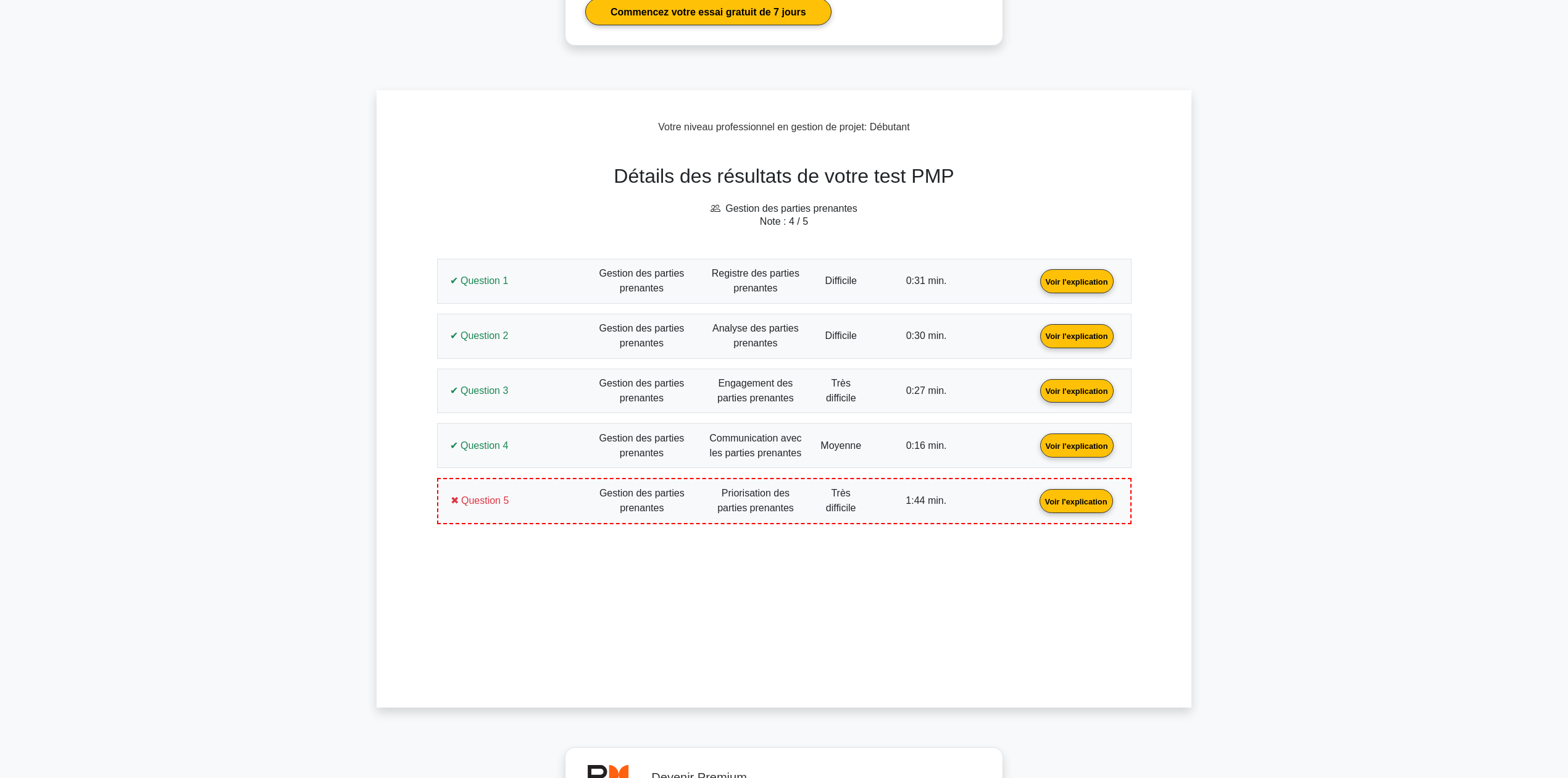
scroll to position [175, 0]
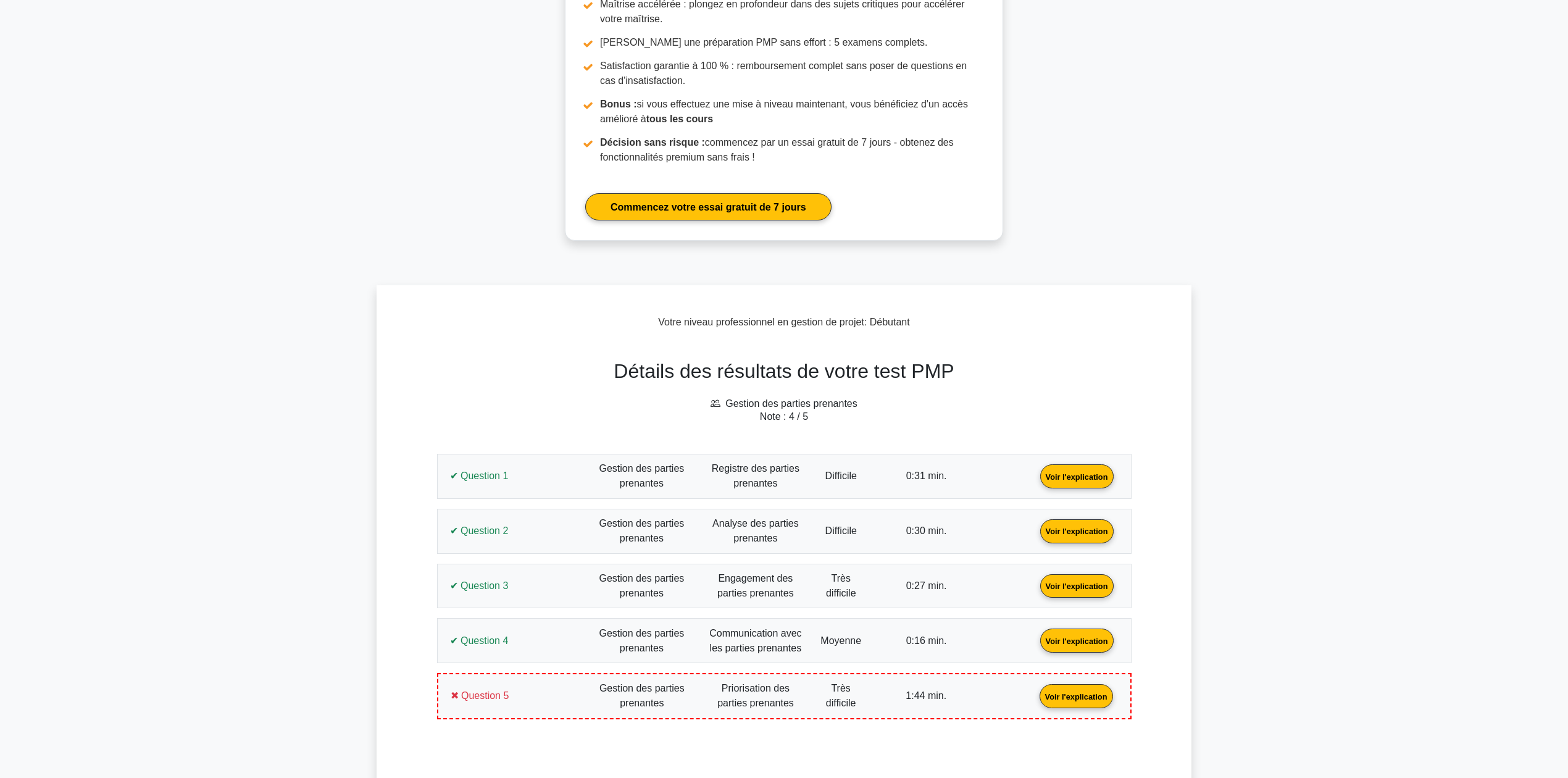
click at [1035, 481] on link "Voir l'explication" at bounding box center [1077, 475] width 83 height 11
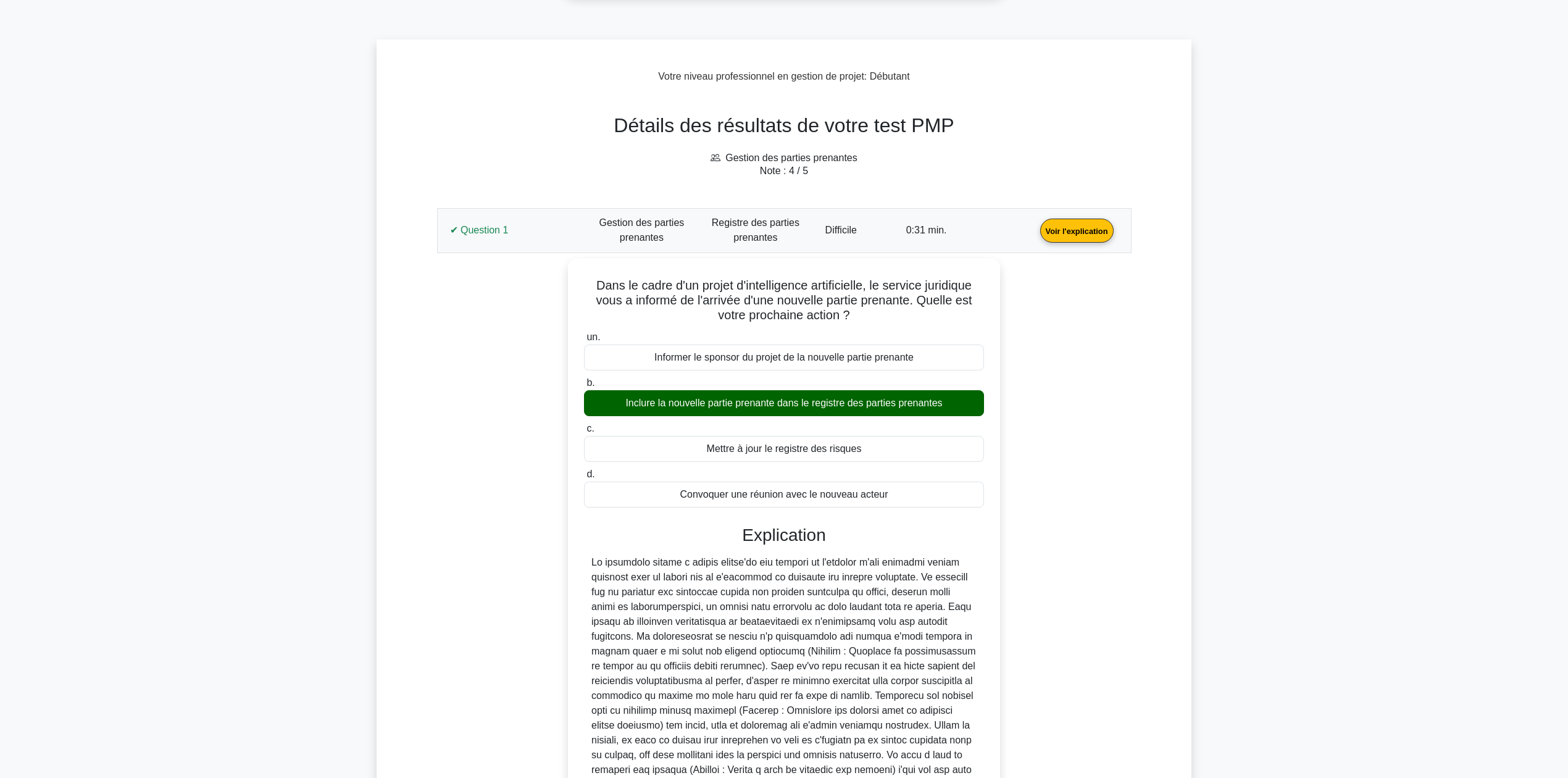
scroll to position [422, 0]
click at [1035, 234] on link "Voir l'explication" at bounding box center [1077, 228] width 83 height 11
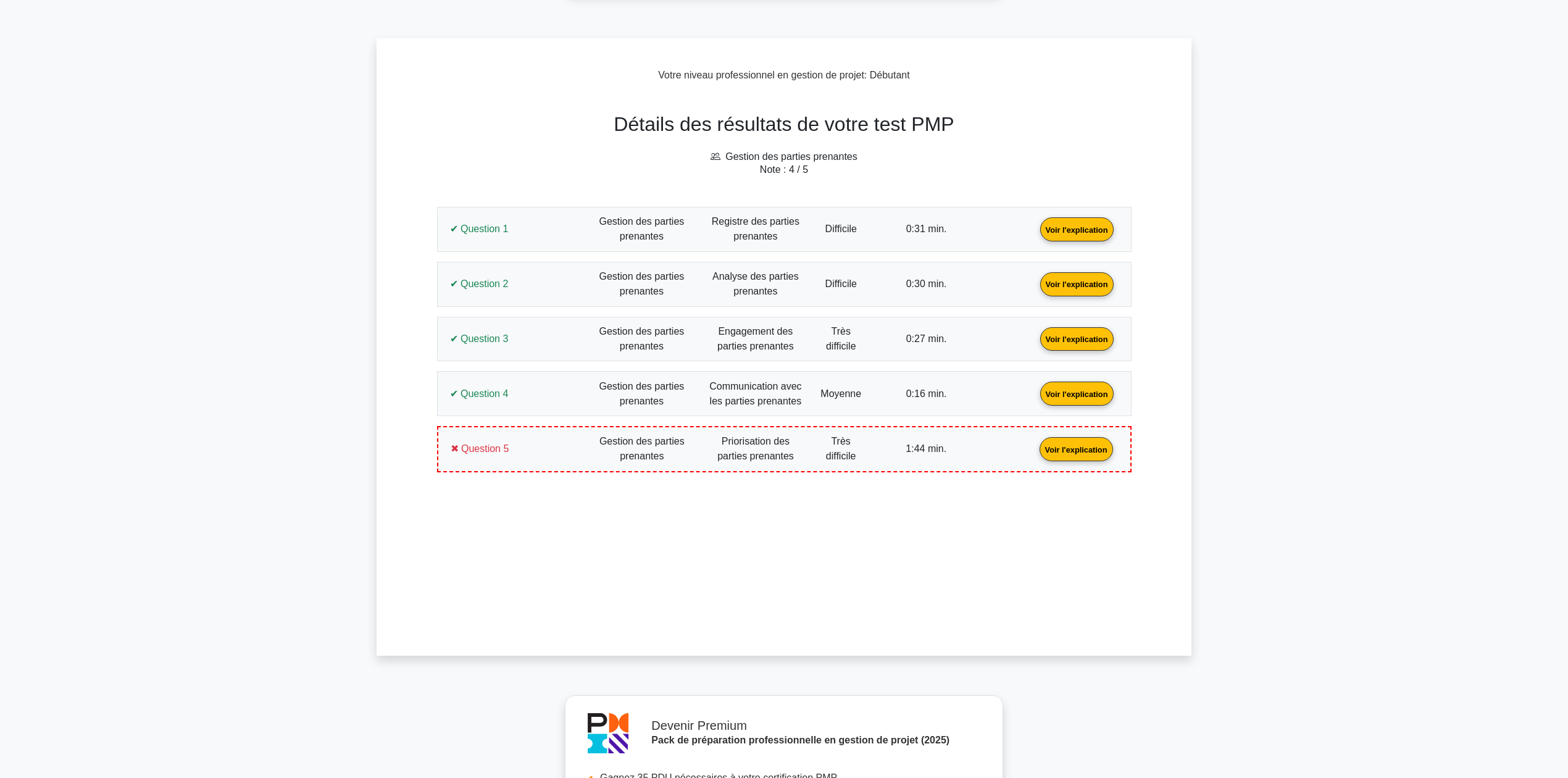
click at [1035, 289] on link "Voir l'explication" at bounding box center [1077, 283] width 83 height 11
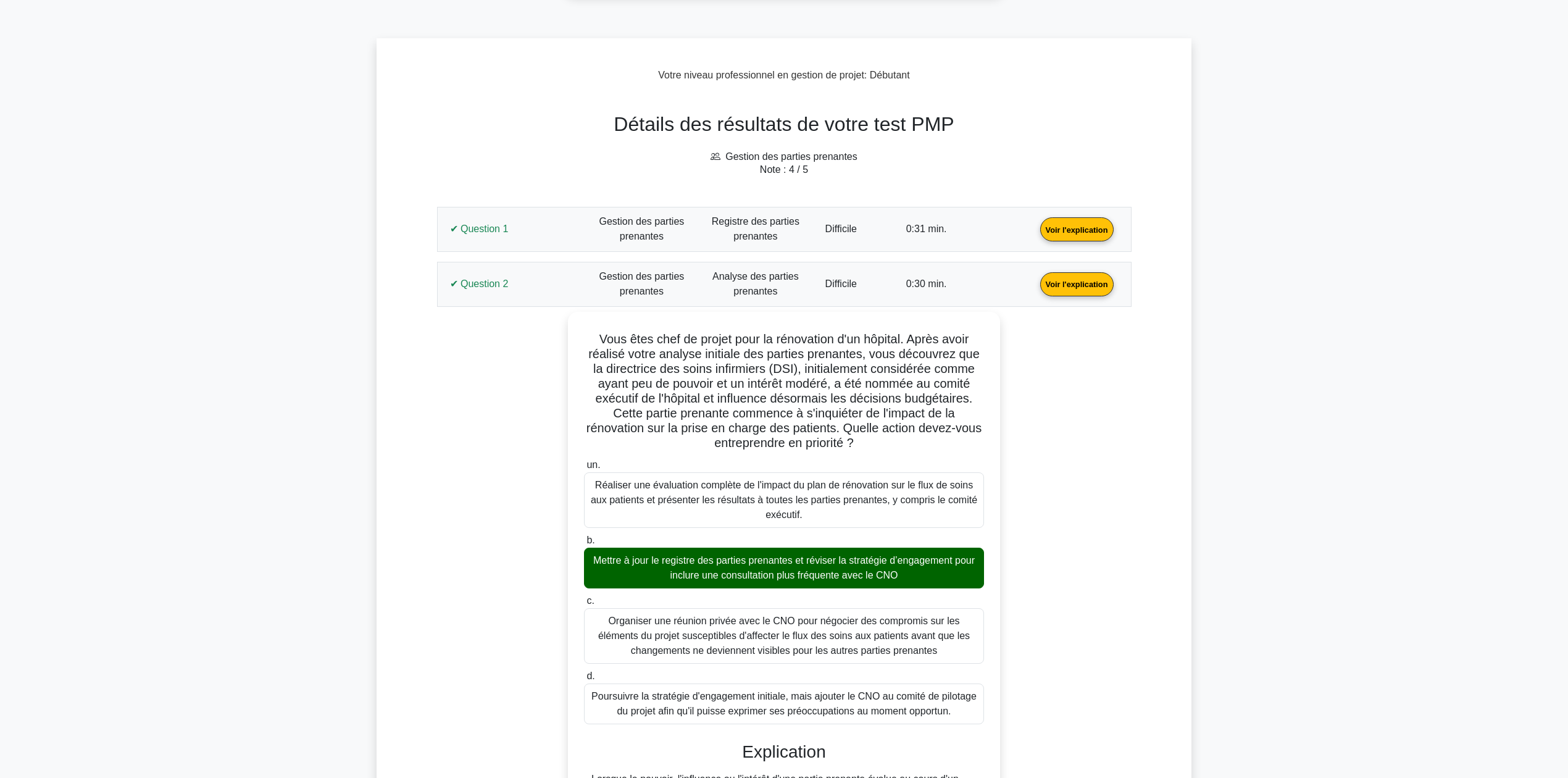
drag, startPoint x: 469, startPoint y: 282, endPoint x: 474, endPoint y: 305, distance: 23.5
click at [1035, 282] on link "Voir l'explication" at bounding box center [1077, 283] width 83 height 11
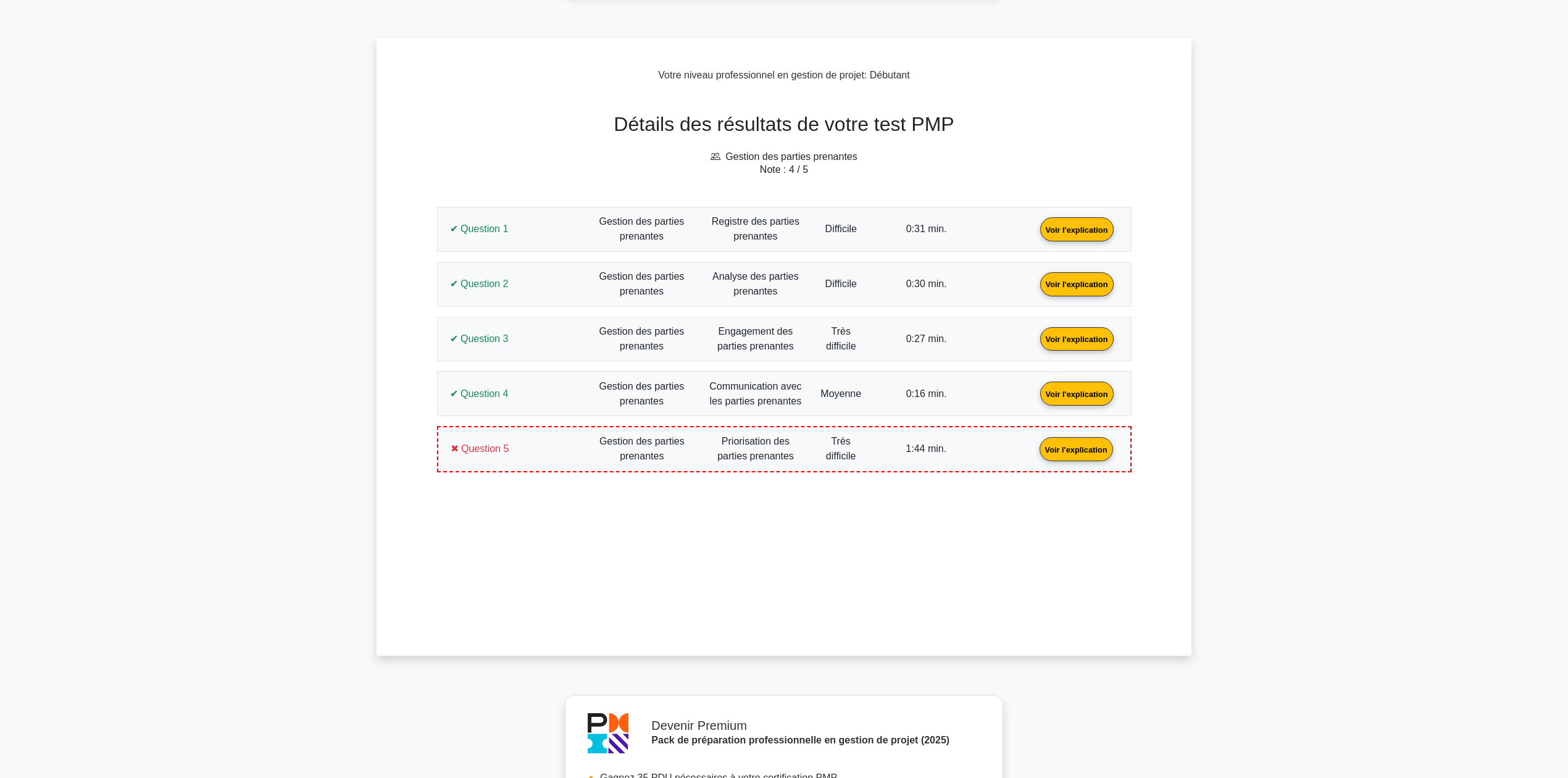
click at [1035, 344] on link "Voir l'explication" at bounding box center [1077, 338] width 83 height 11
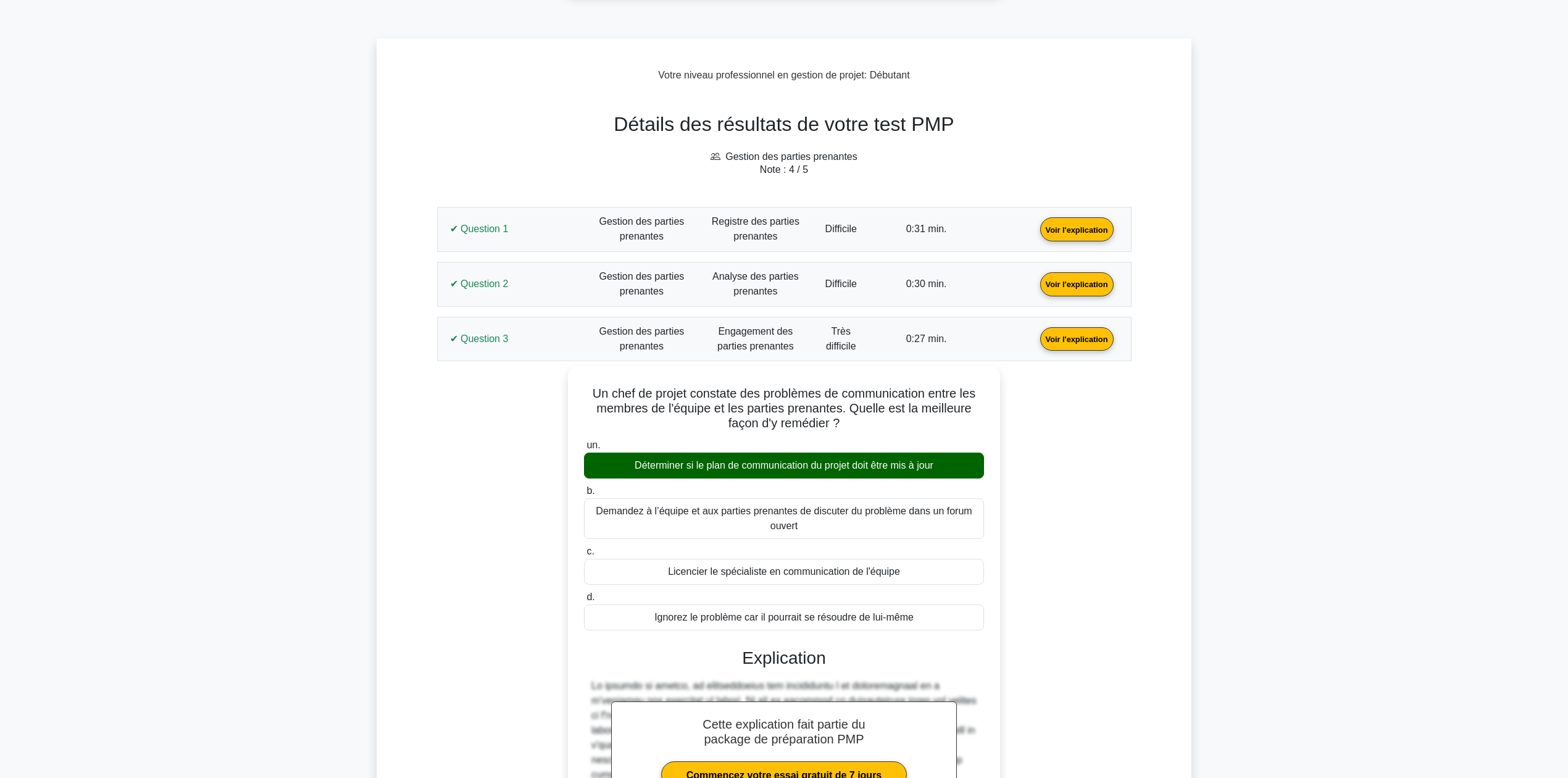
click at [1035, 336] on link "Voir l'explication" at bounding box center [1077, 338] width 83 height 11
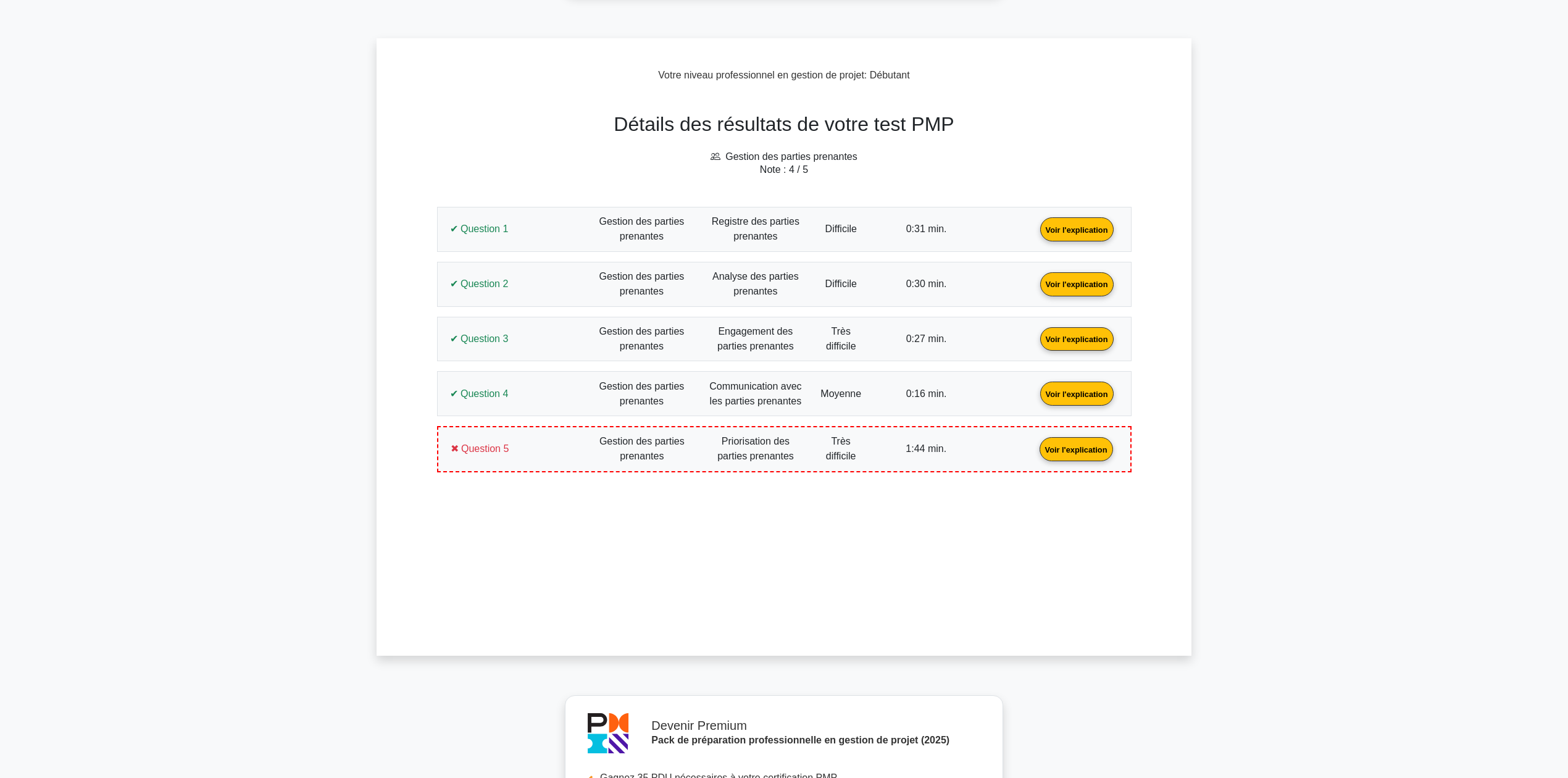
click at [1035, 391] on link "Voir l'explication" at bounding box center [1077, 393] width 83 height 11
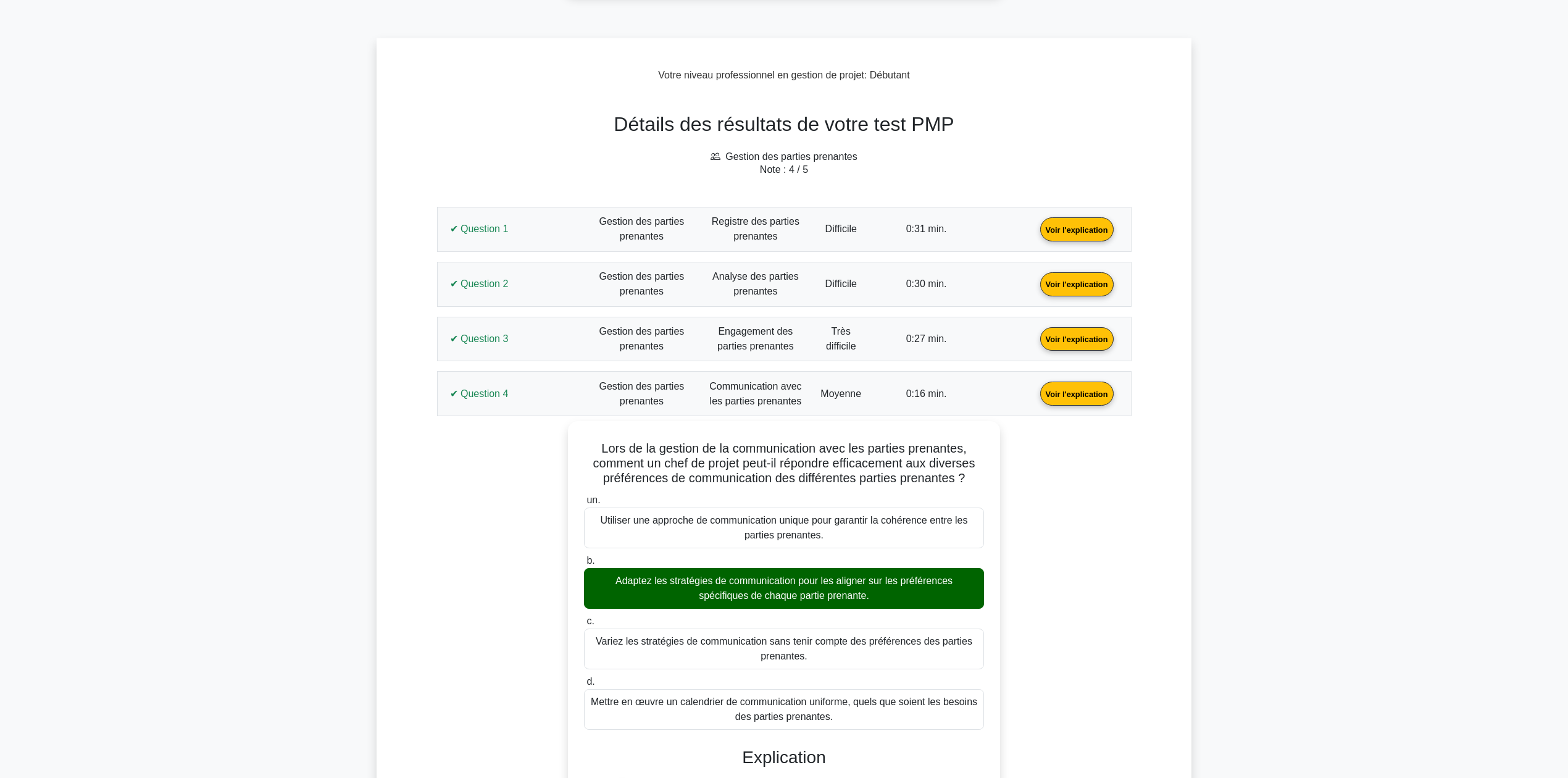
click at [1035, 395] on link "Voir l'explication" at bounding box center [1077, 393] width 83 height 11
